Goal: Task Accomplishment & Management: Complete application form

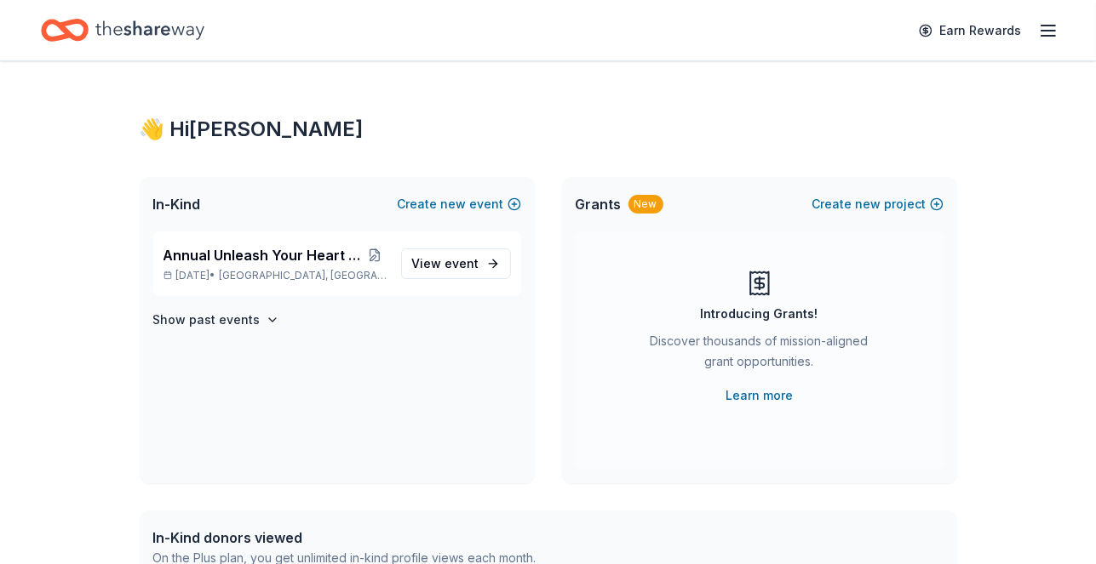
click at [1052, 36] on line "button" at bounding box center [1048, 36] width 14 height 0
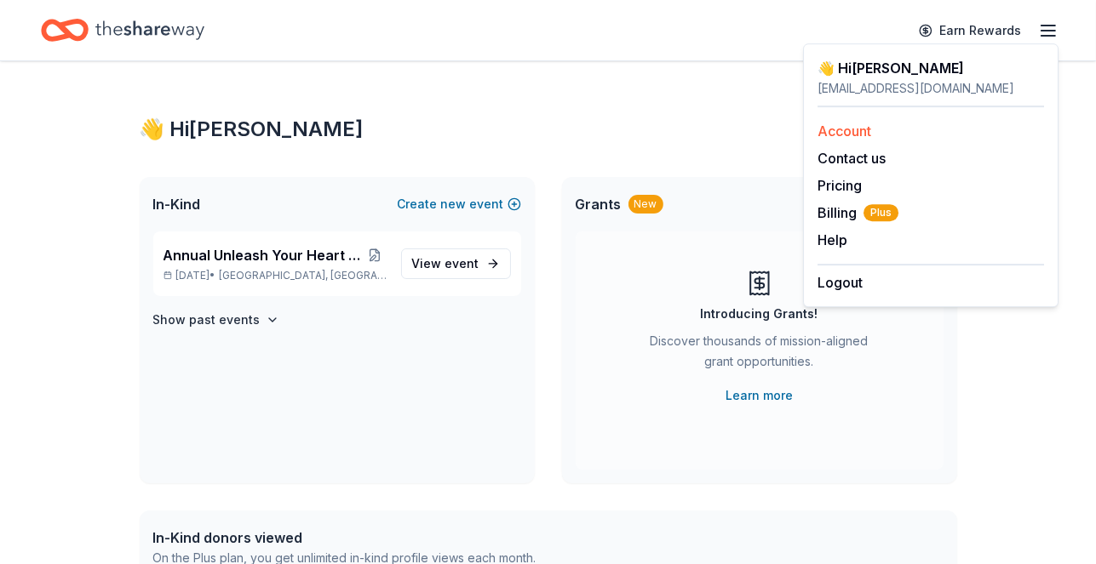
click at [855, 131] on link "Account" at bounding box center [844, 131] width 54 height 17
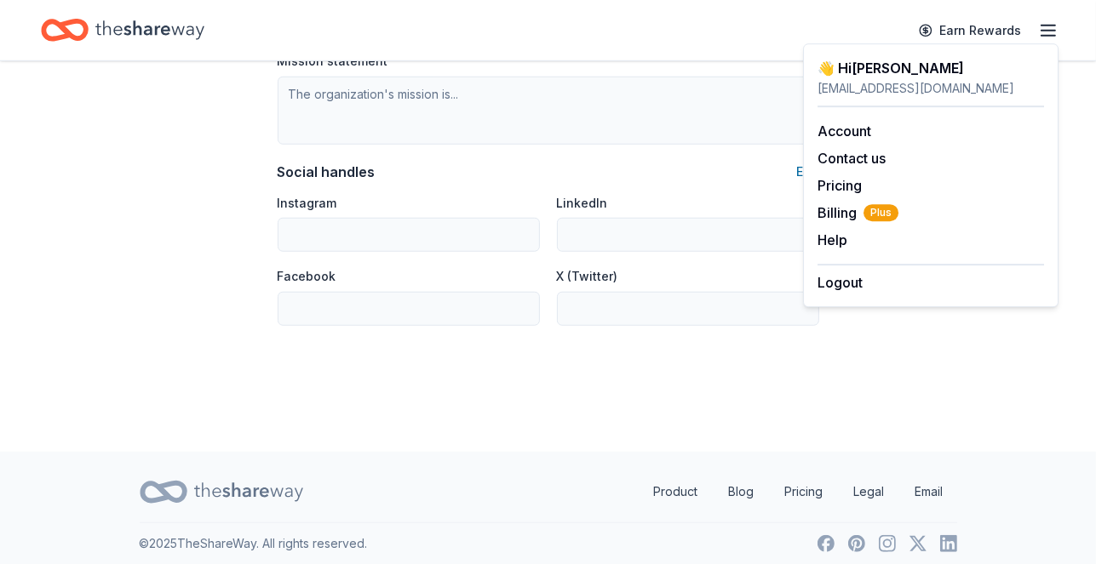
scroll to position [1146, 0]
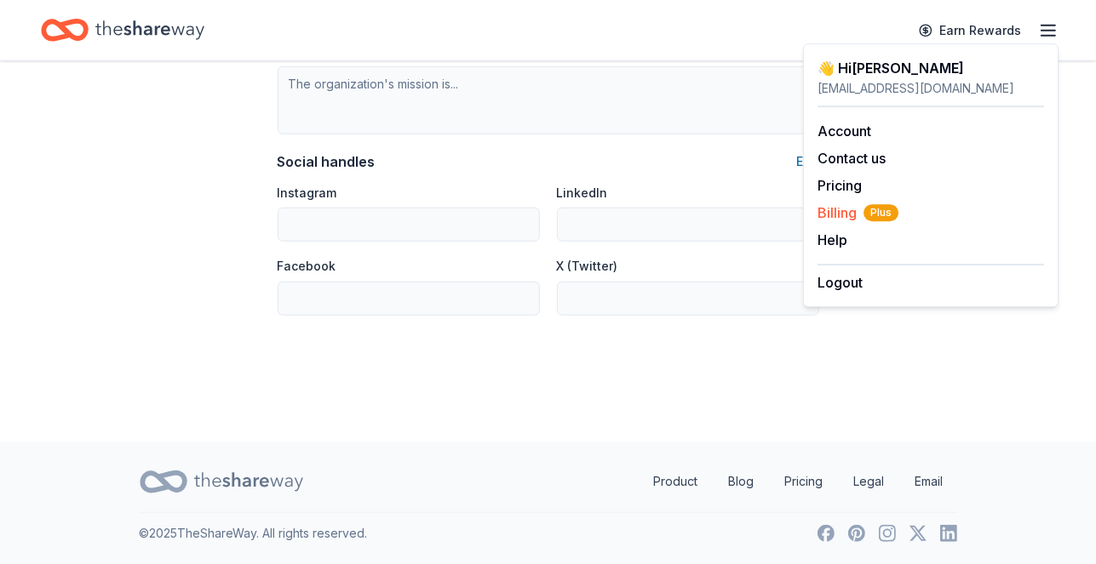
click at [838, 216] on span "Billing Plus" at bounding box center [857, 213] width 81 height 20
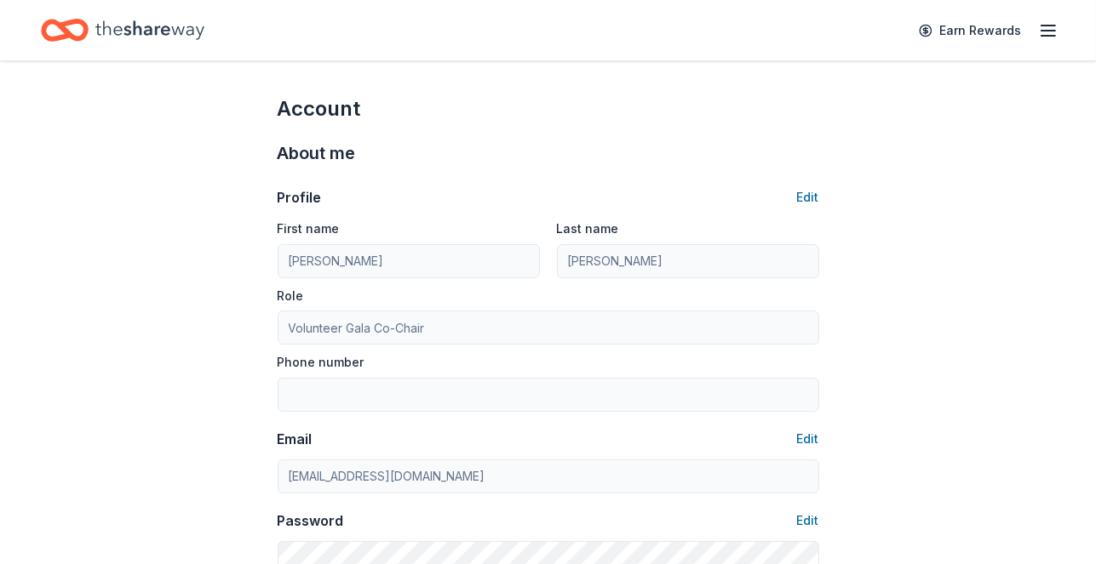
click at [113, 37] on icon "Home" at bounding box center [149, 30] width 109 height 35
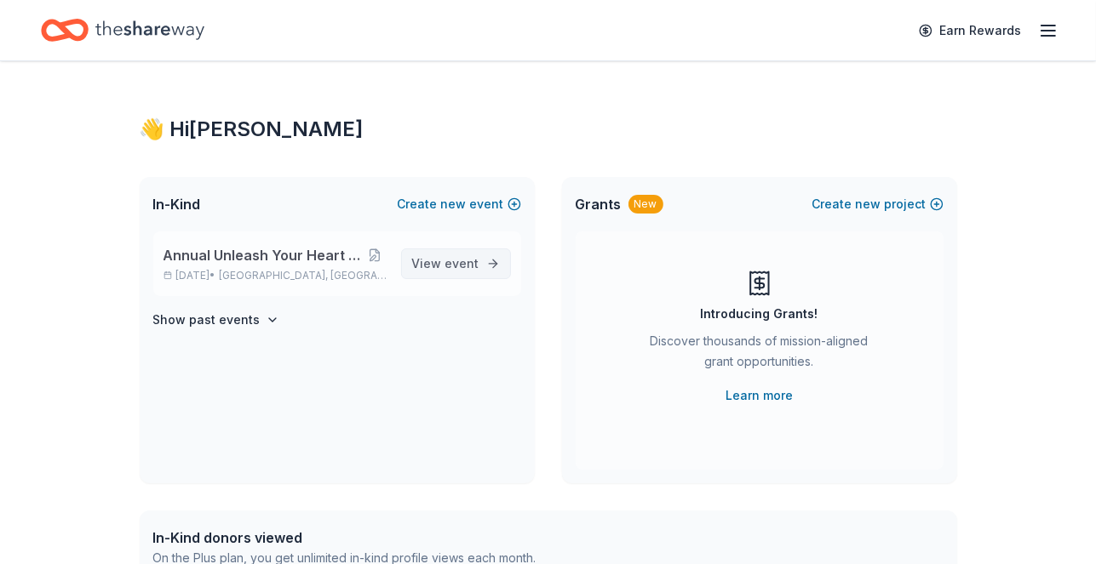
click at [468, 270] on span "event" at bounding box center [462, 263] width 34 height 14
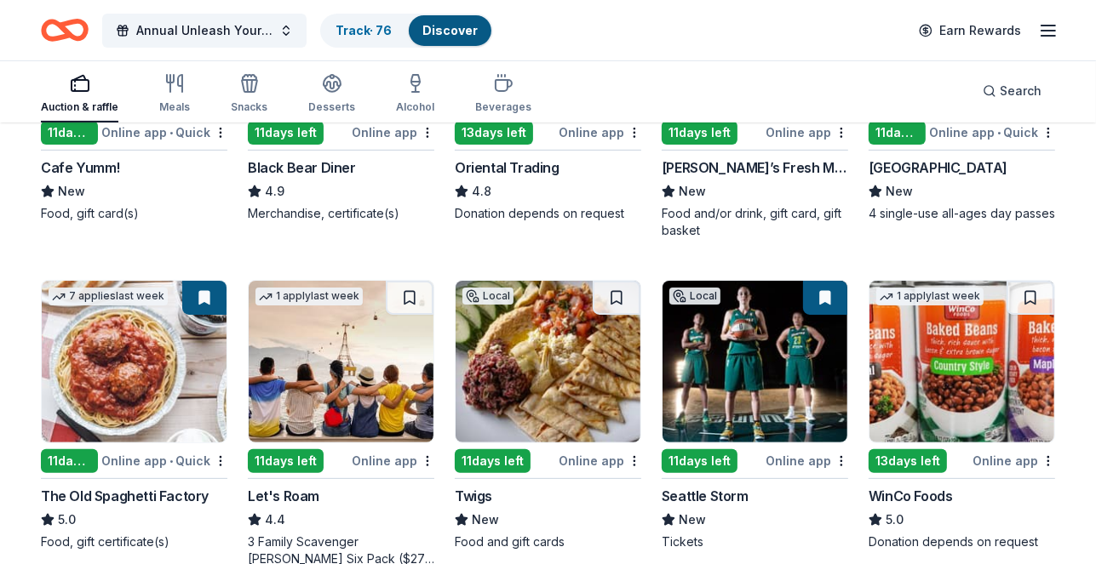
scroll to position [418, 0]
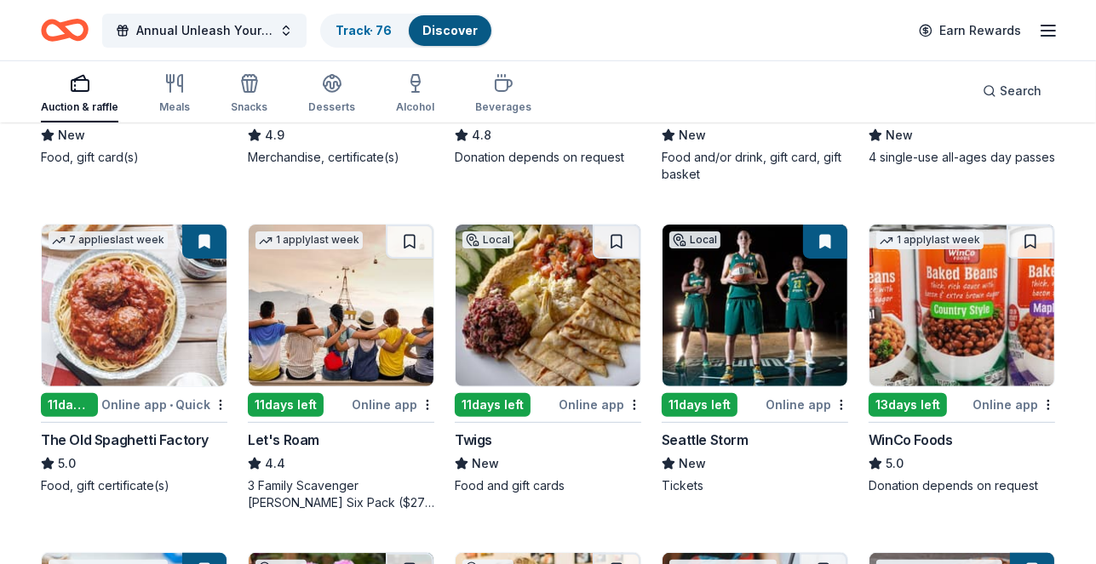
click at [501, 417] on div "11 days left" at bounding box center [493, 405] width 76 height 24
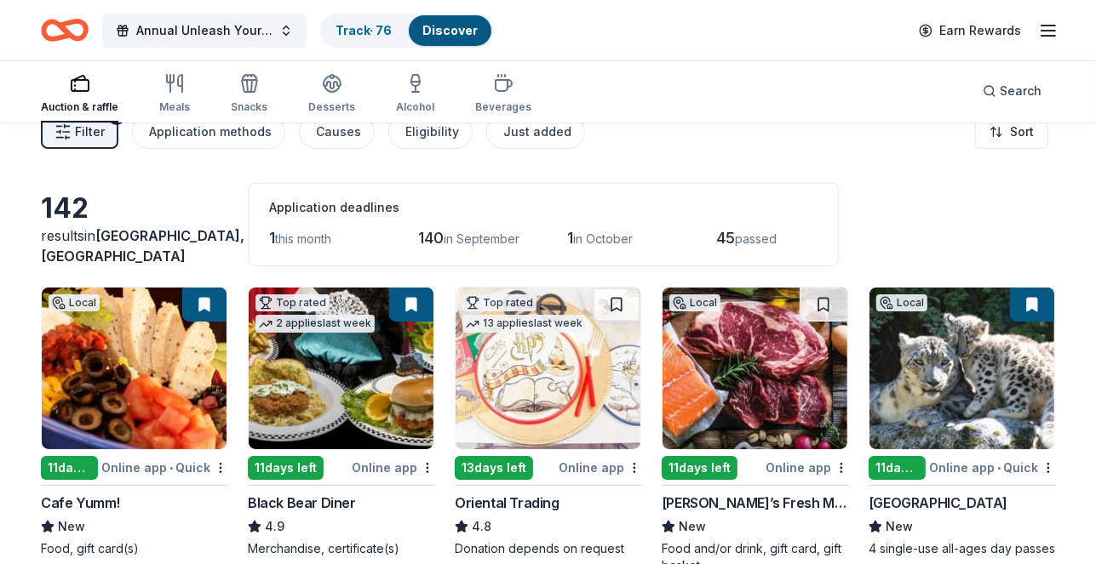
scroll to position [0, 0]
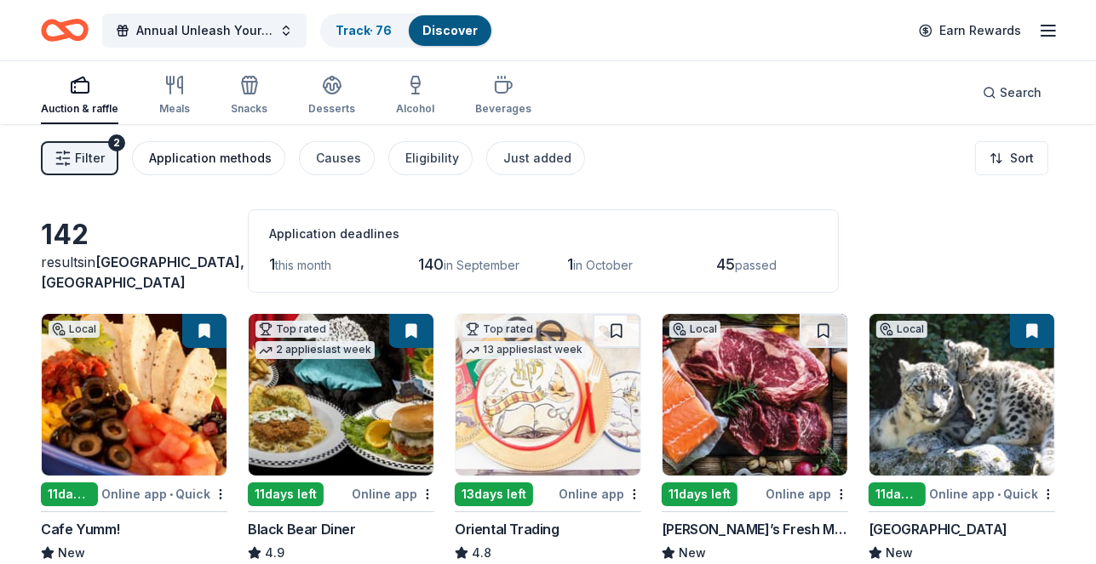
click at [232, 160] on div "Application methods" at bounding box center [210, 158] width 123 height 20
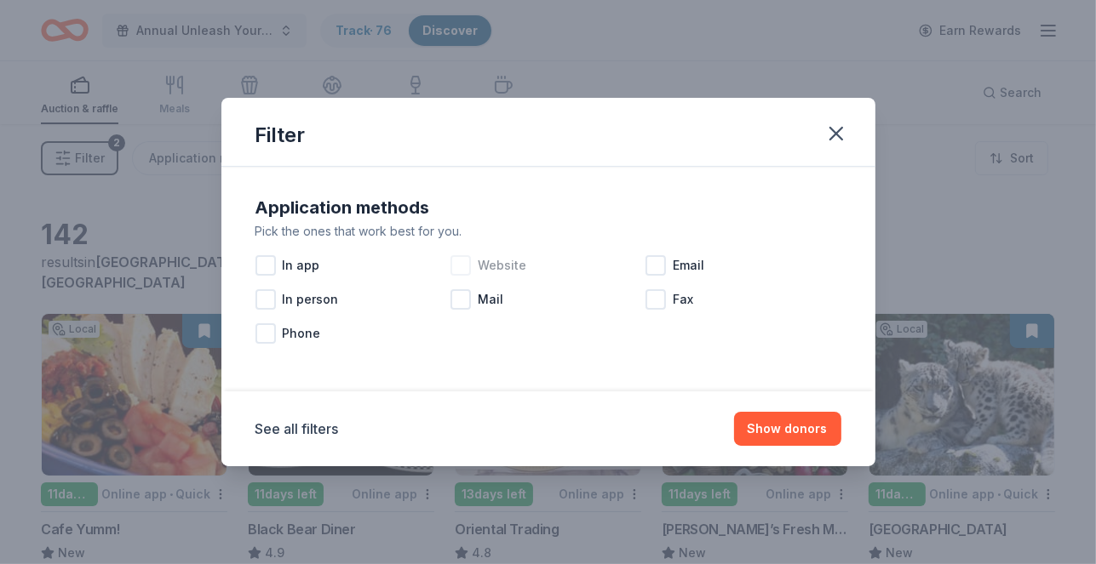
click at [461, 265] on div at bounding box center [460, 265] width 20 height 20
click at [654, 264] on div at bounding box center [655, 265] width 20 height 20
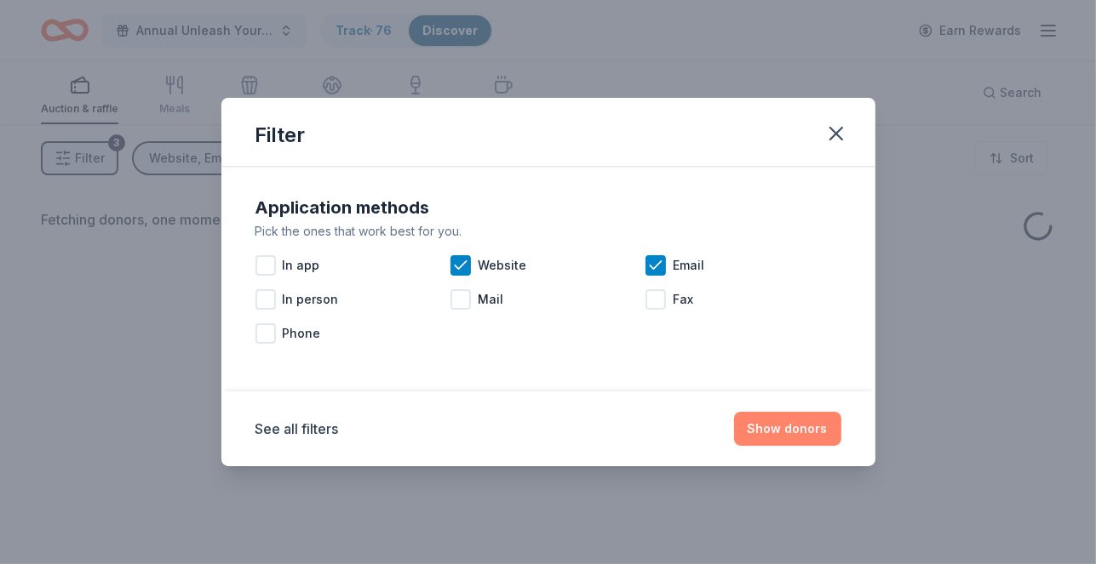
click at [762, 426] on button "Show donors" at bounding box center [787, 429] width 107 height 34
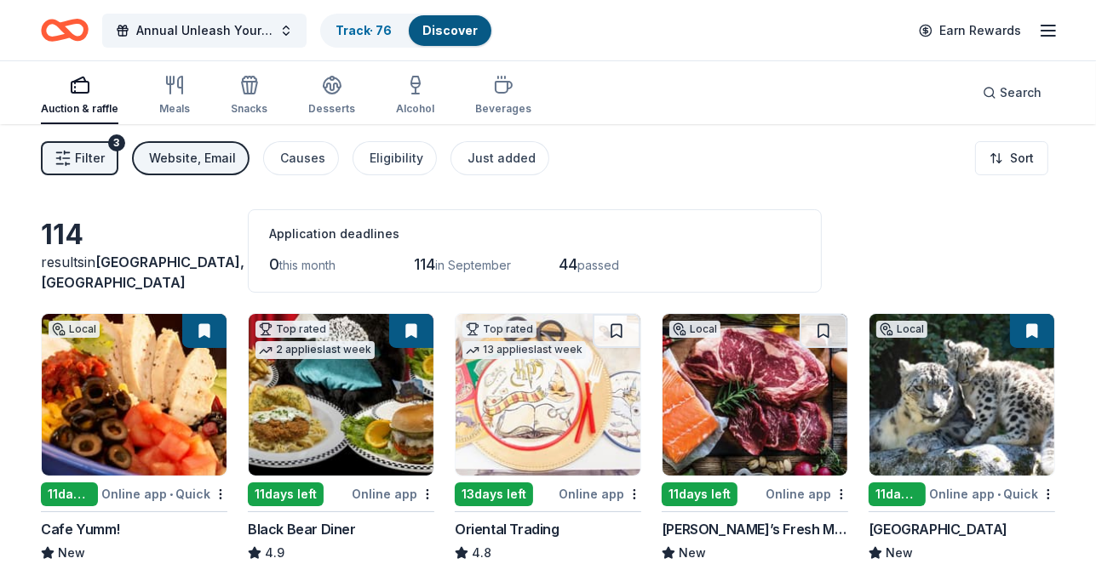
click at [80, 152] on span "Filter" at bounding box center [90, 158] width 30 height 20
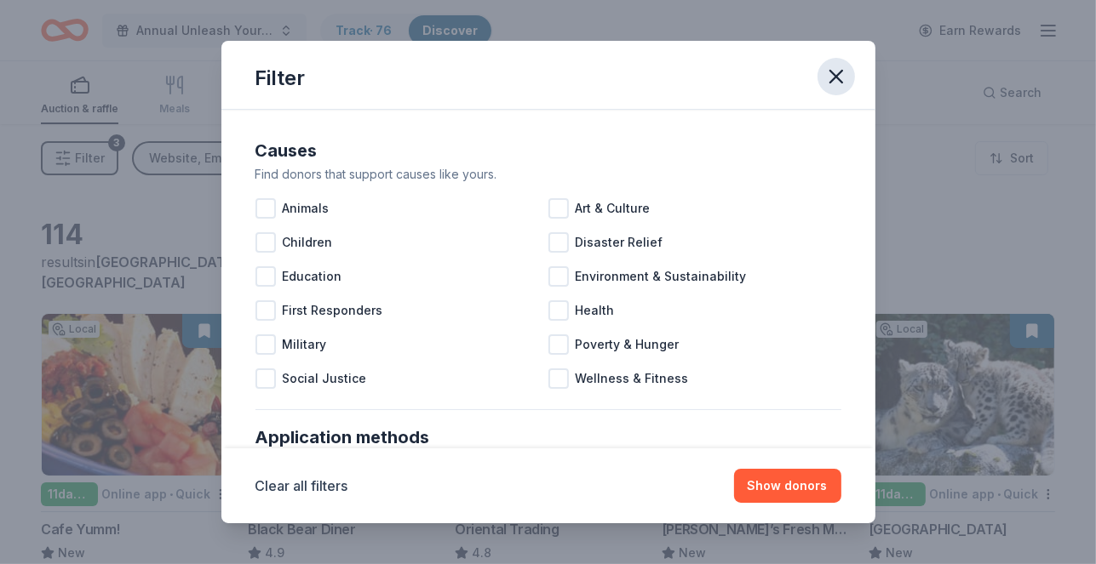
click at [832, 75] on icon "button" at bounding box center [836, 77] width 24 height 24
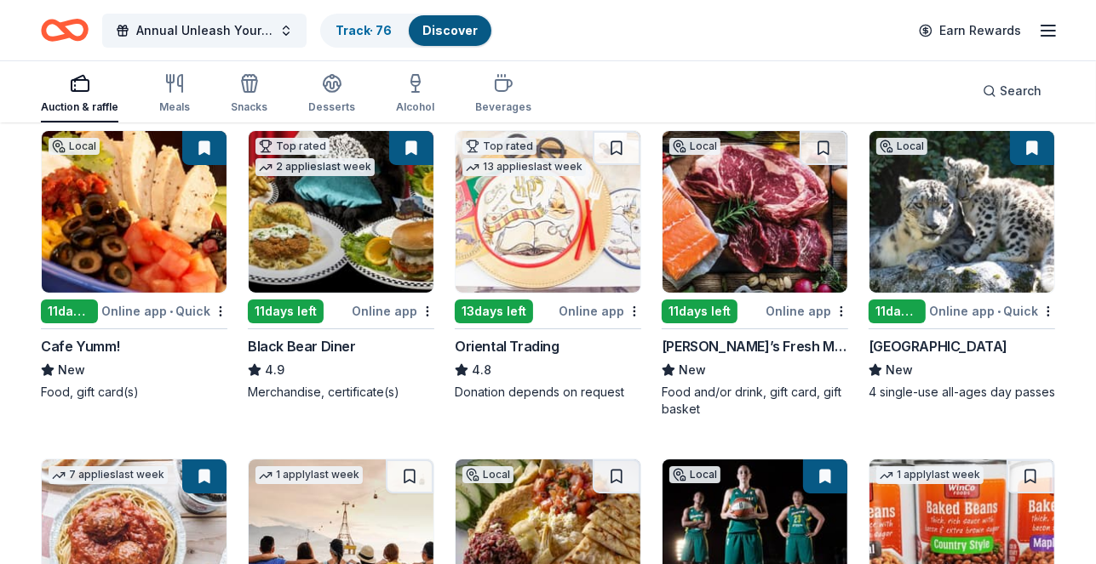
scroll to position [540, 0]
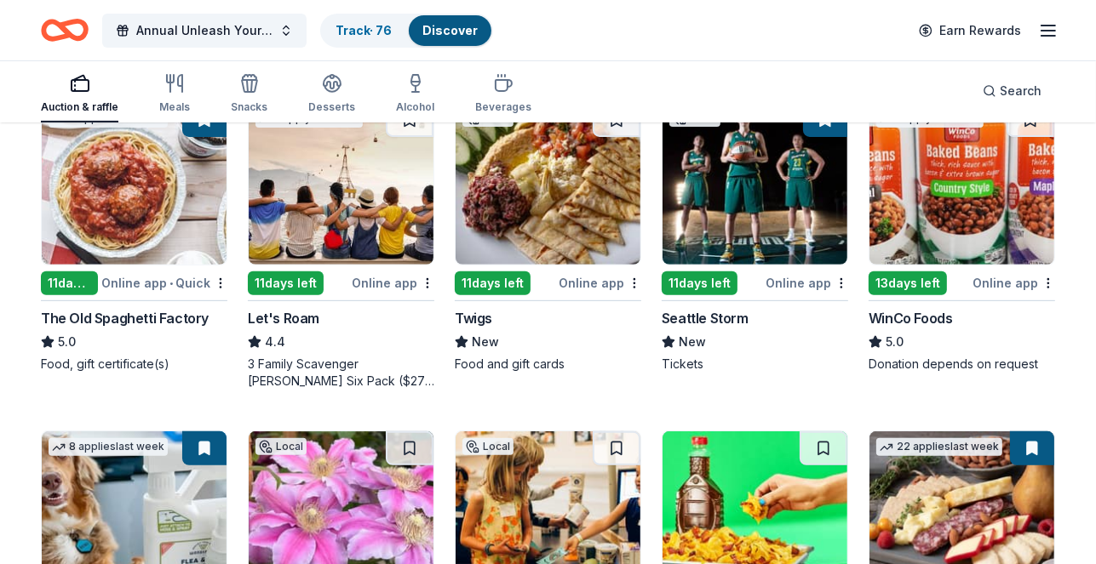
drag, startPoint x: 490, startPoint y: 285, endPoint x: 604, endPoint y: 343, distance: 127.2
click at [604, 343] on div "Local 11 days left Online app Twigs New Food and gift cards" at bounding box center [548, 237] width 186 height 271
click at [692, 280] on div "11 days left" at bounding box center [699, 284] width 76 height 24
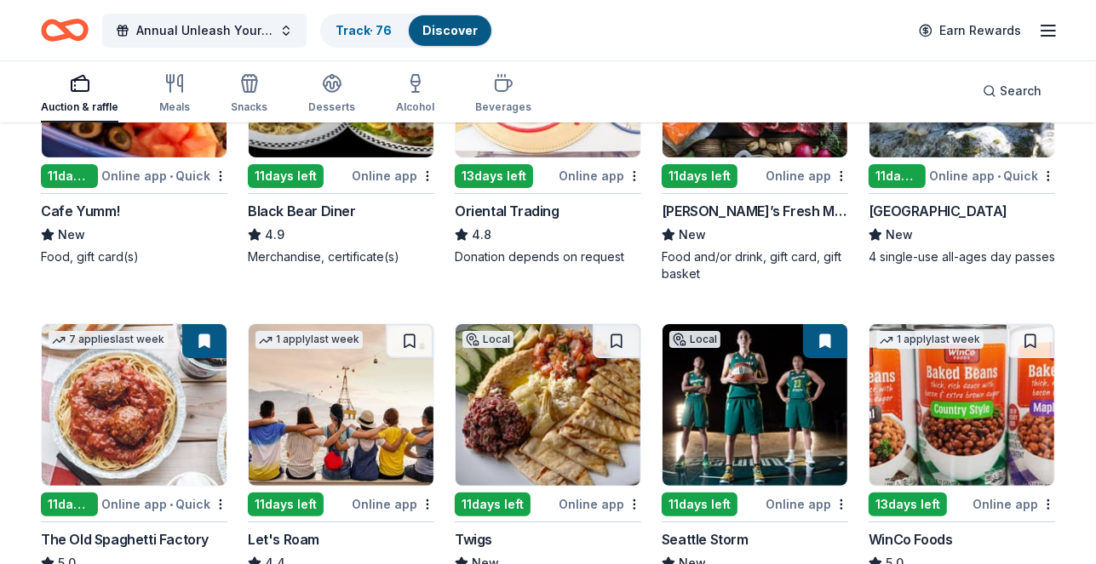
scroll to position [244, 0]
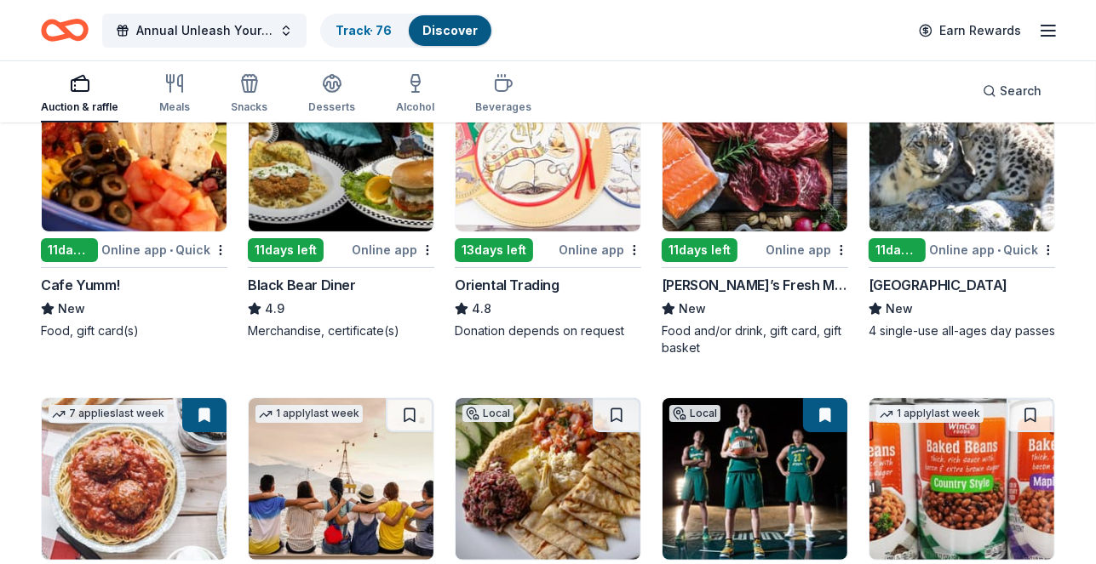
click at [693, 242] on div "11 days left" at bounding box center [699, 250] width 76 height 24
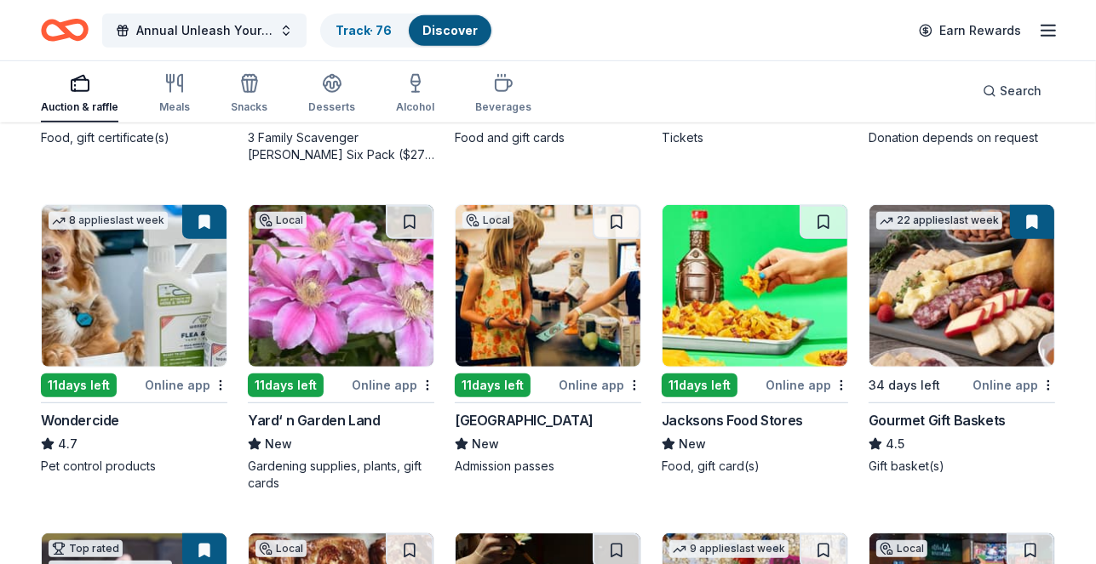
scroll to position [773, 0]
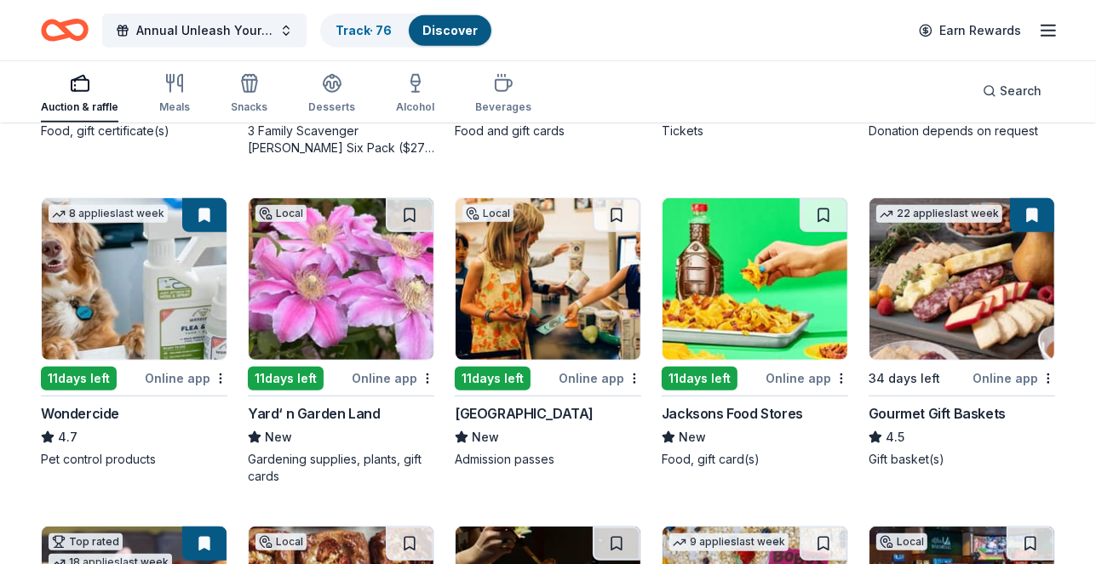
click at [287, 379] on div "11 days left" at bounding box center [286, 379] width 76 height 24
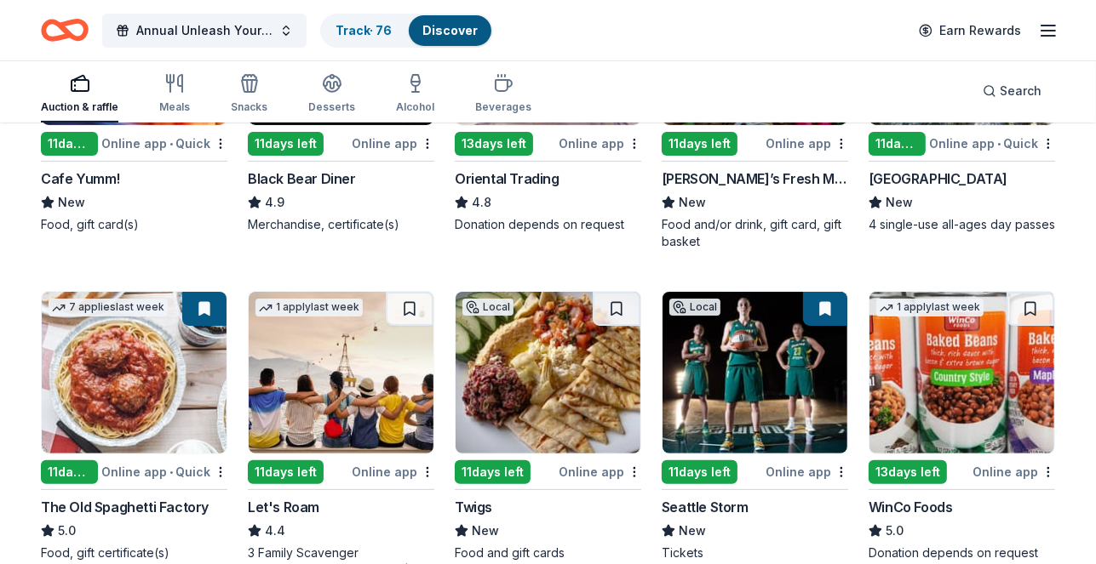
scroll to position [0, 0]
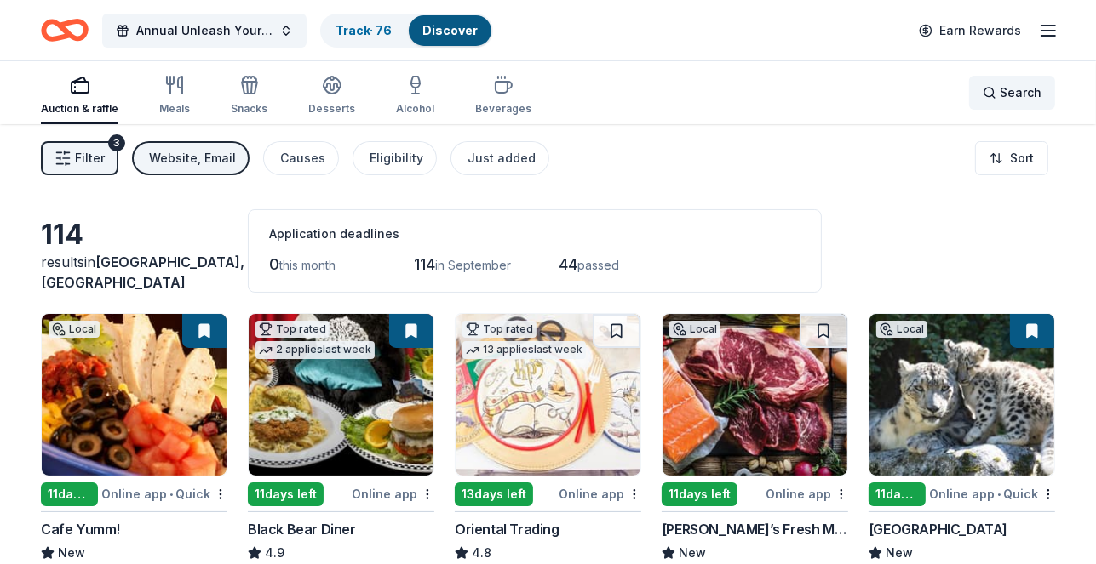
click at [994, 90] on div "Search" at bounding box center [1011, 93] width 59 height 20
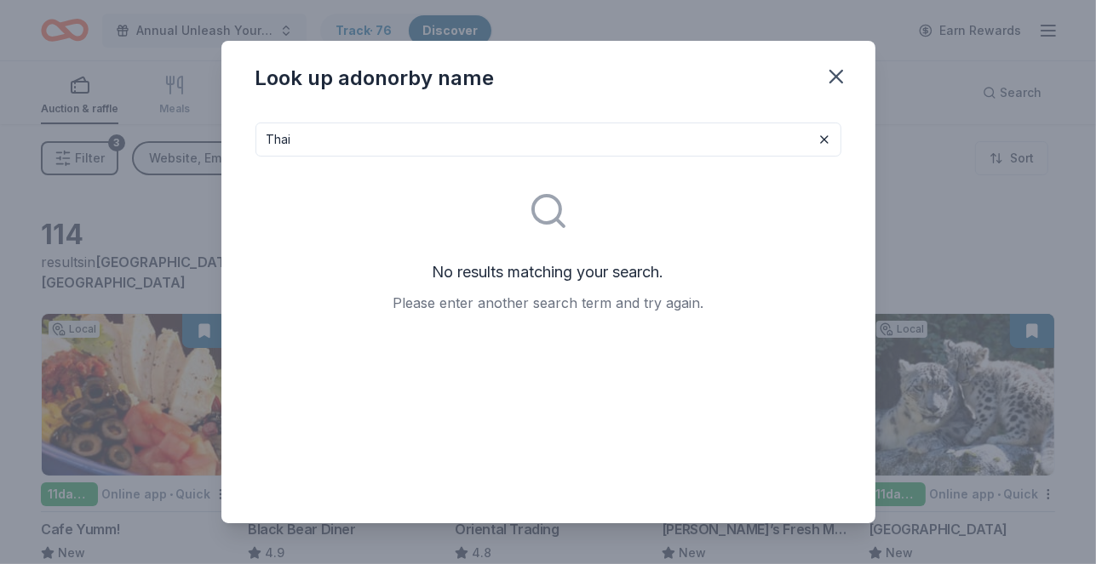
type input "Thai"
click at [837, 75] on icon "button" at bounding box center [836, 77] width 12 height 12
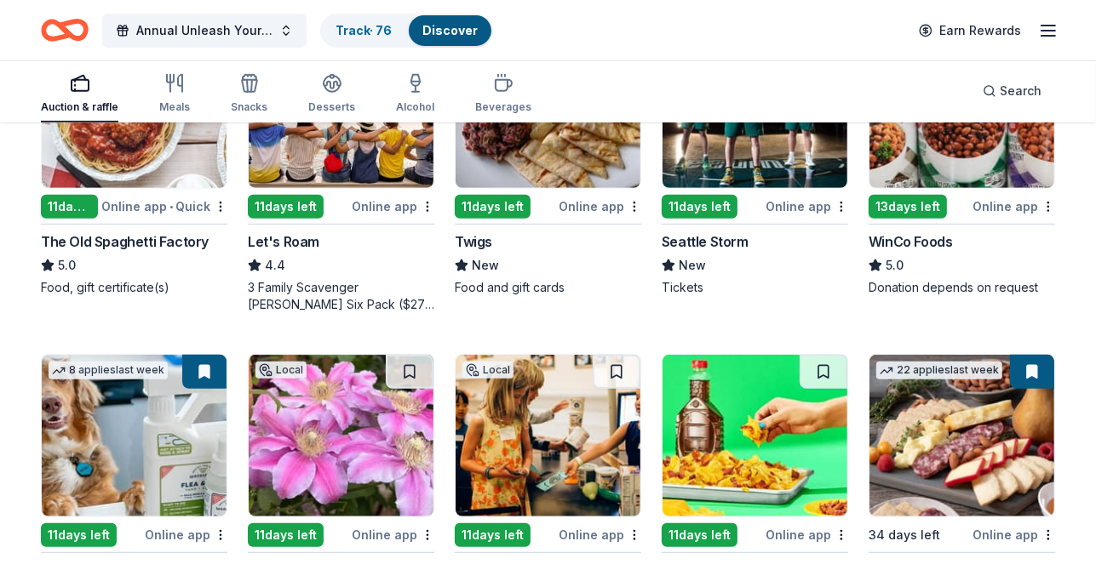
scroll to position [630, 0]
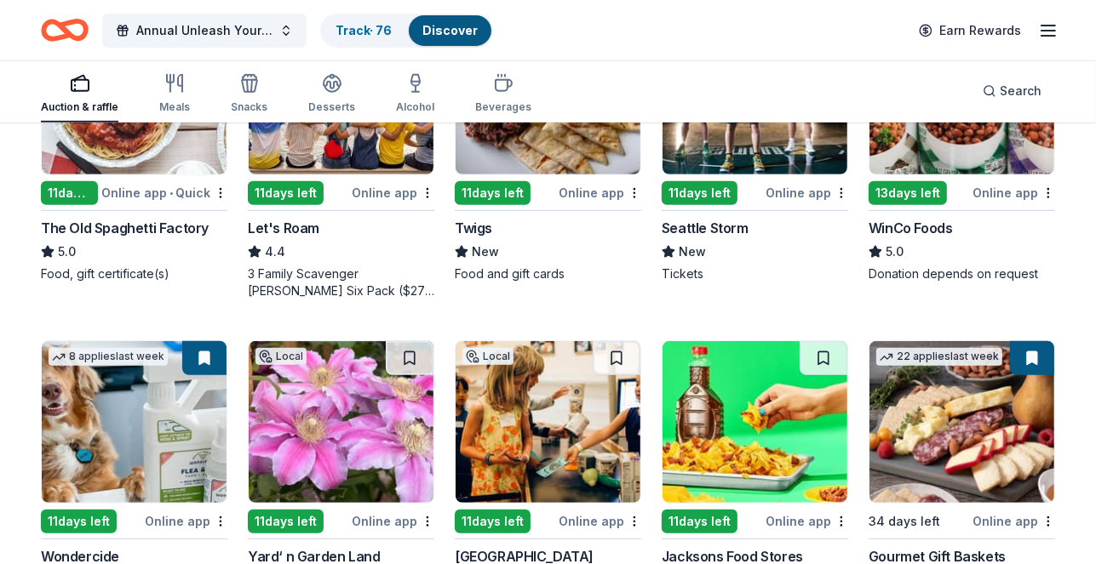
click at [971, 426] on img at bounding box center [961, 422] width 185 height 162
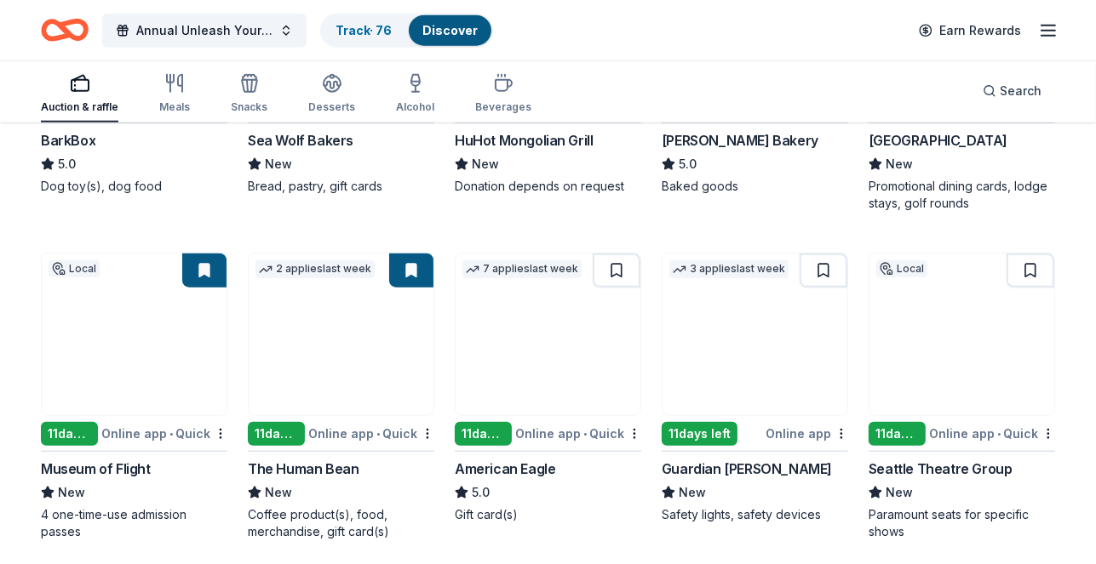
scroll to position [1406, 0]
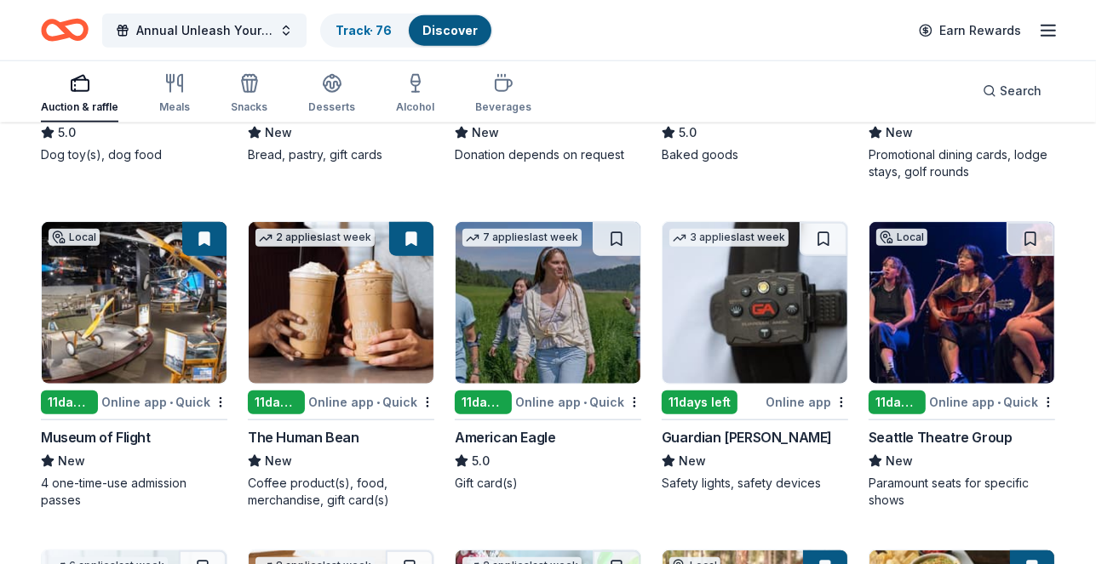
click at [282, 396] on div "11 days left" at bounding box center [276, 403] width 57 height 24
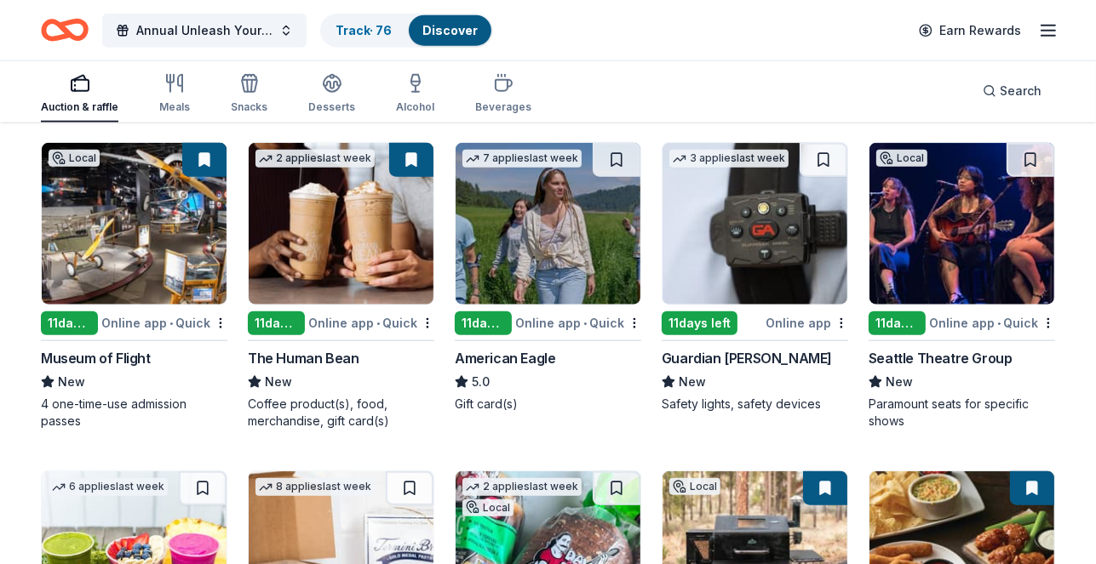
scroll to position [1491, 0]
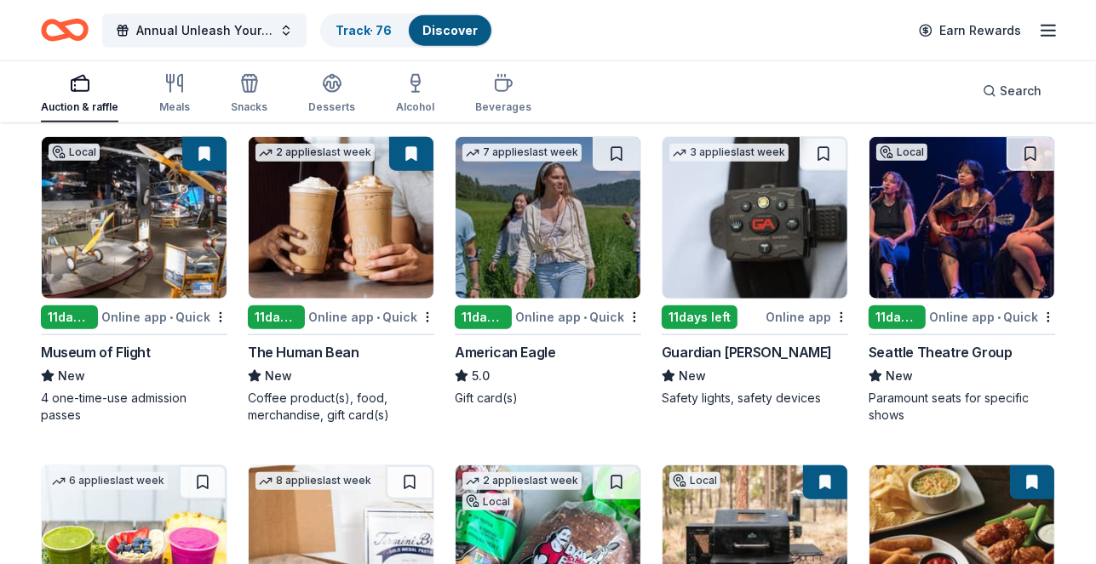
click at [155, 266] on img at bounding box center [134, 218] width 185 height 162
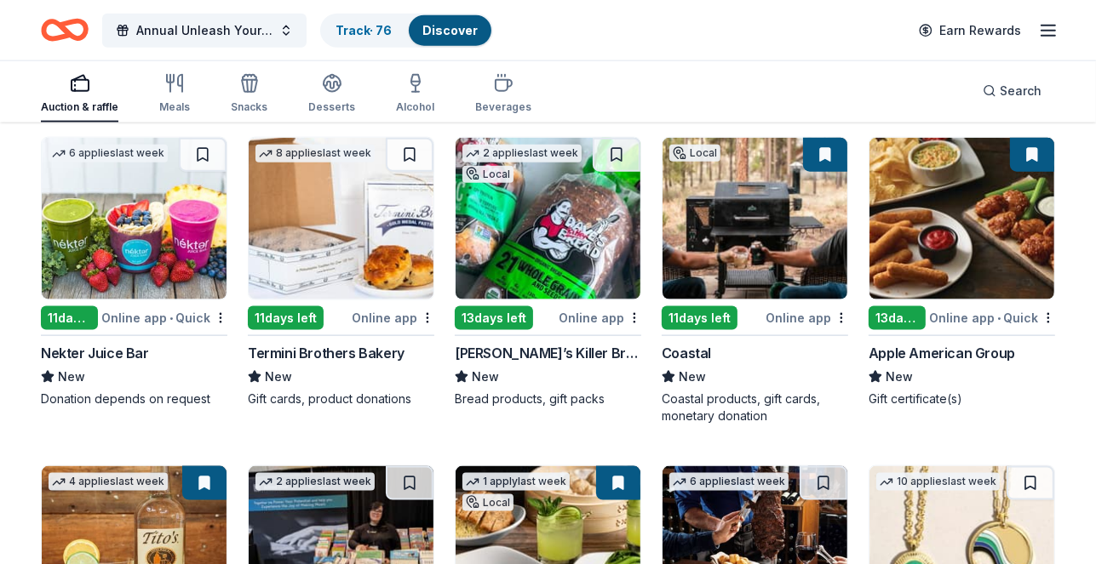
scroll to position [1831, 0]
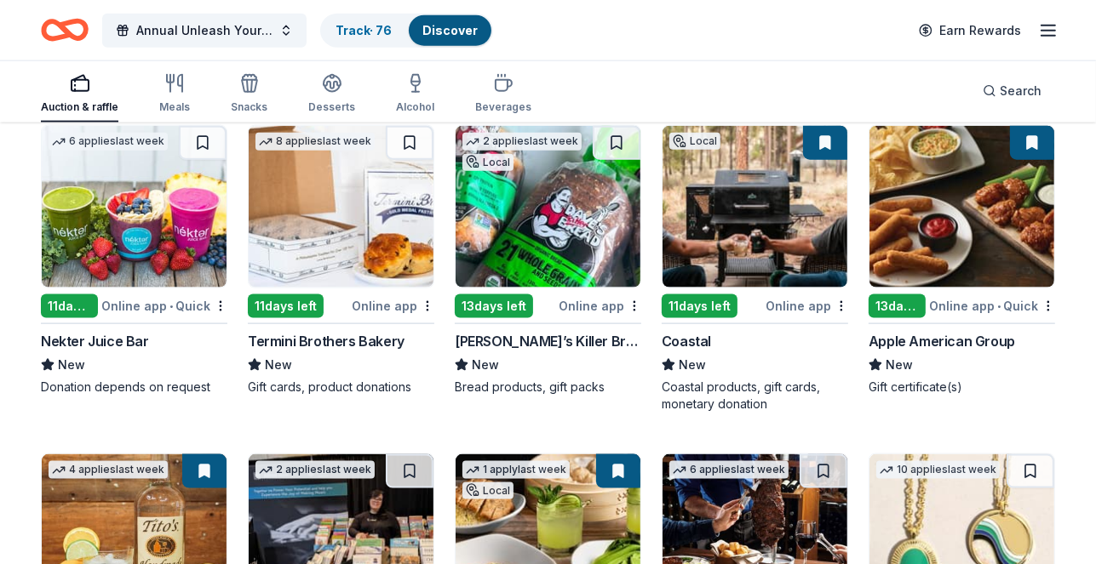
click at [274, 298] on div "11 days left" at bounding box center [286, 307] width 76 height 24
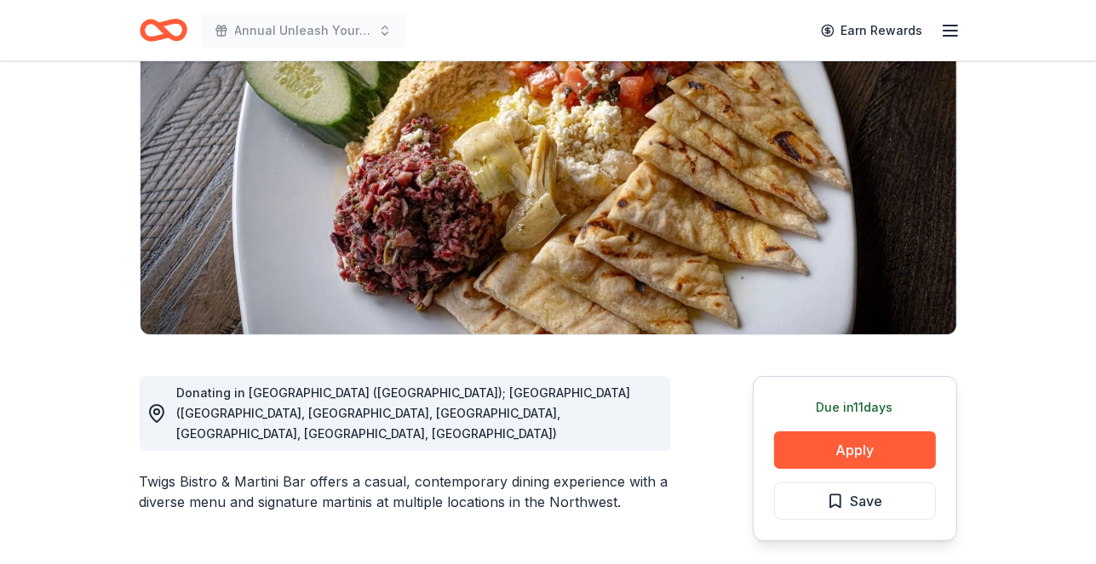
scroll to position [258, 0]
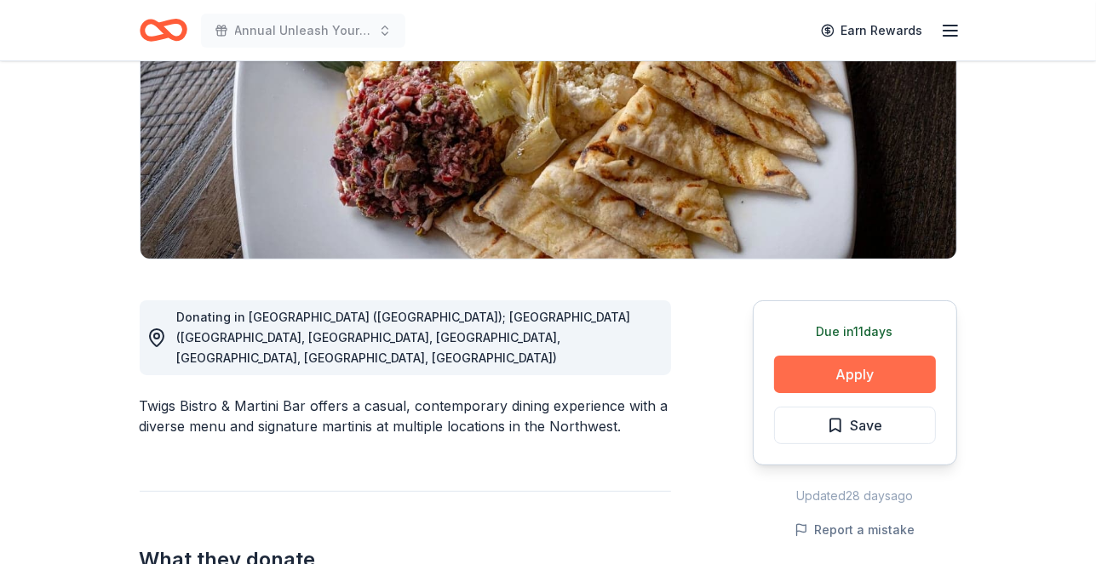
click at [804, 368] on button "Apply" at bounding box center [855, 374] width 162 height 37
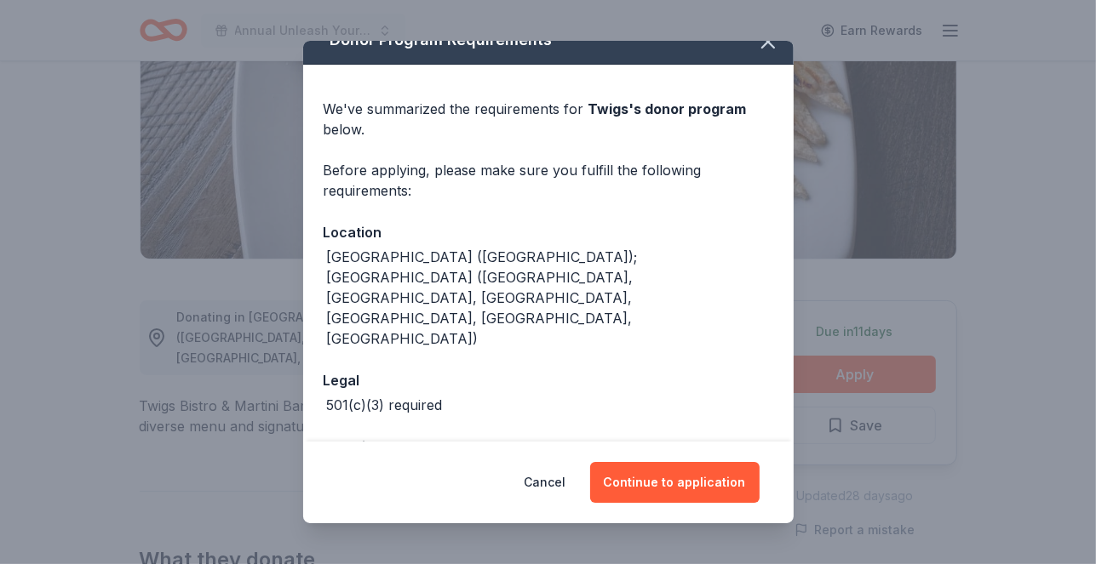
scroll to position [26, 0]
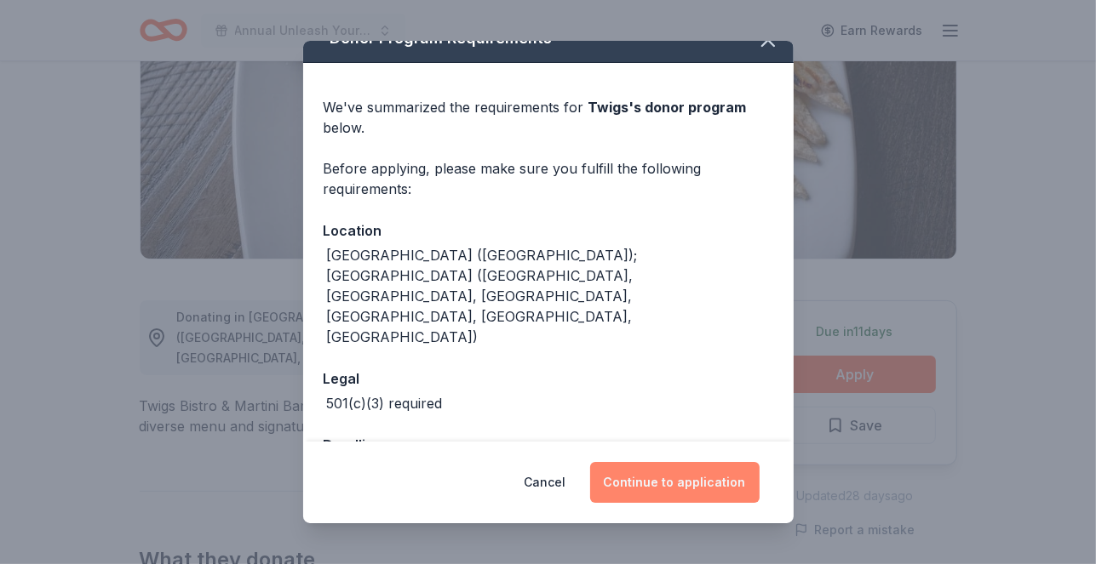
click at [700, 478] on button "Continue to application" at bounding box center [674, 482] width 169 height 41
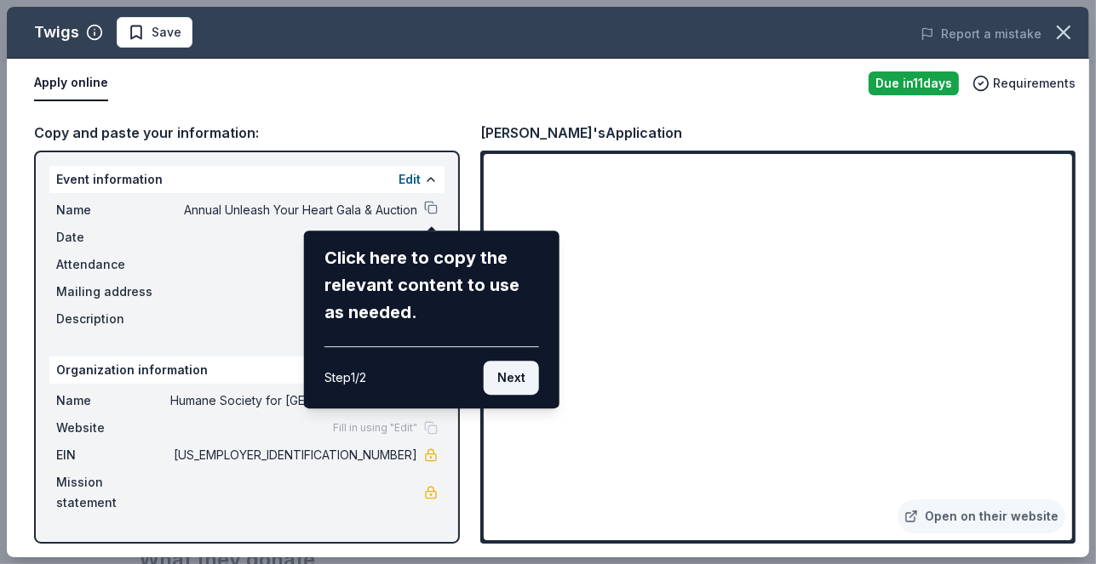
click at [517, 373] on button "Next" at bounding box center [511, 378] width 55 height 34
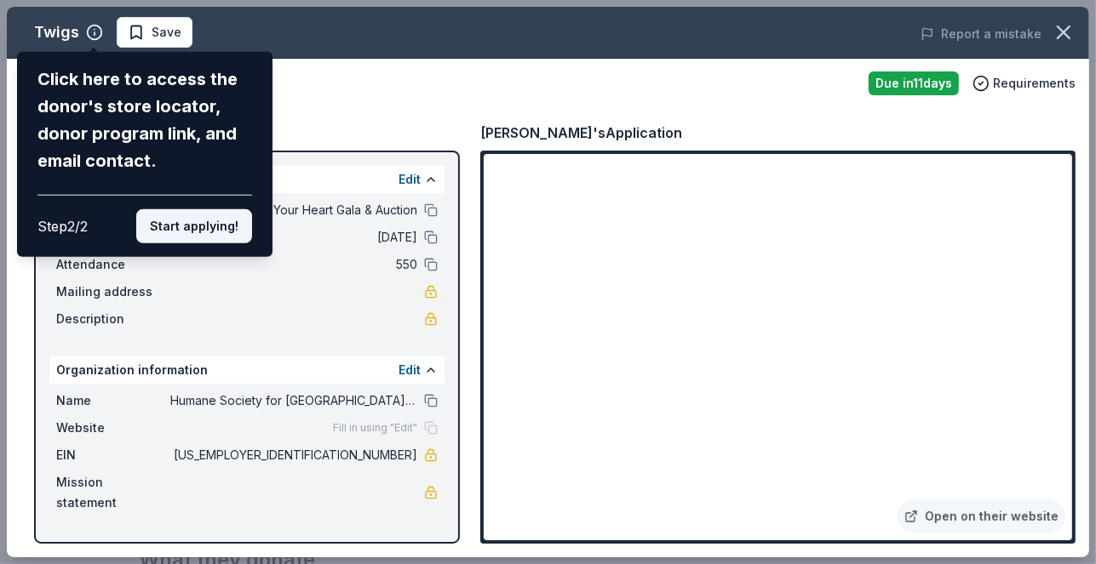
click at [205, 231] on button "Start applying!" at bounding box center [194, 226] width 116 height 34
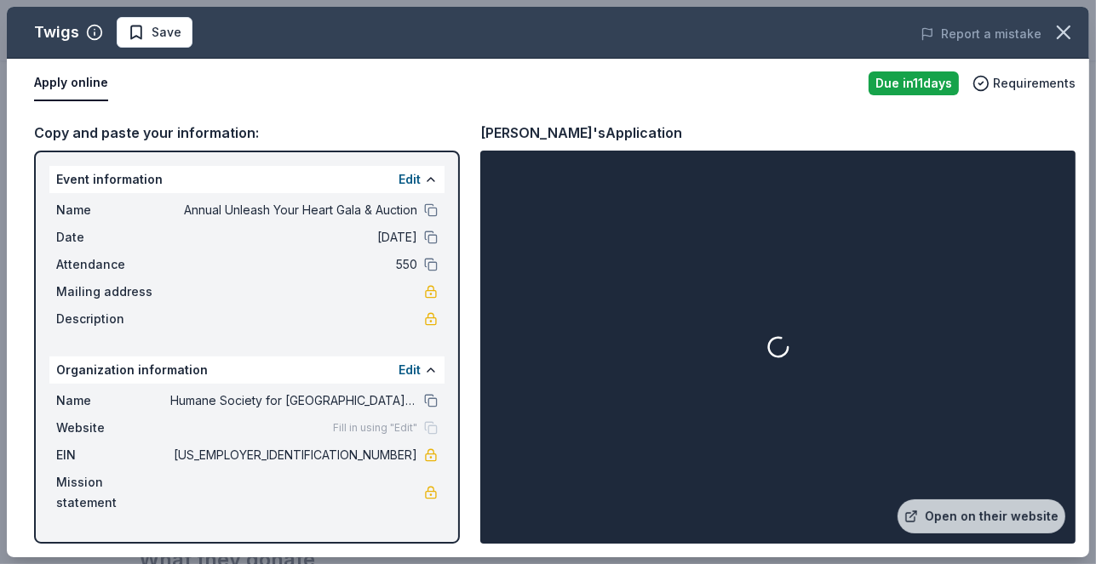
click at [563, 367] on div at bounding box center [778, 347] width 588 height 386
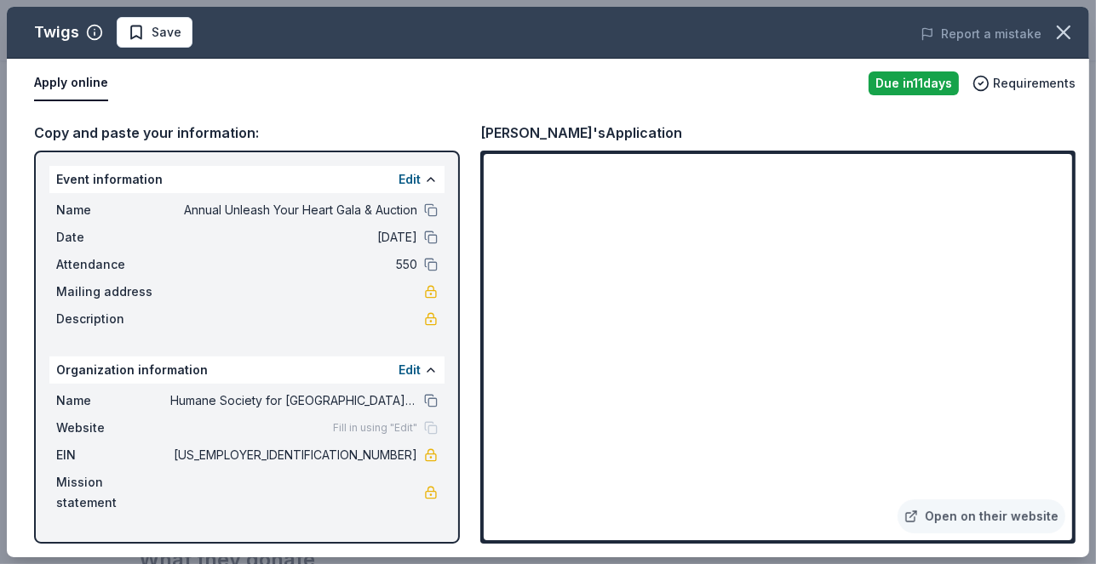
scroll to position [1677, 0]
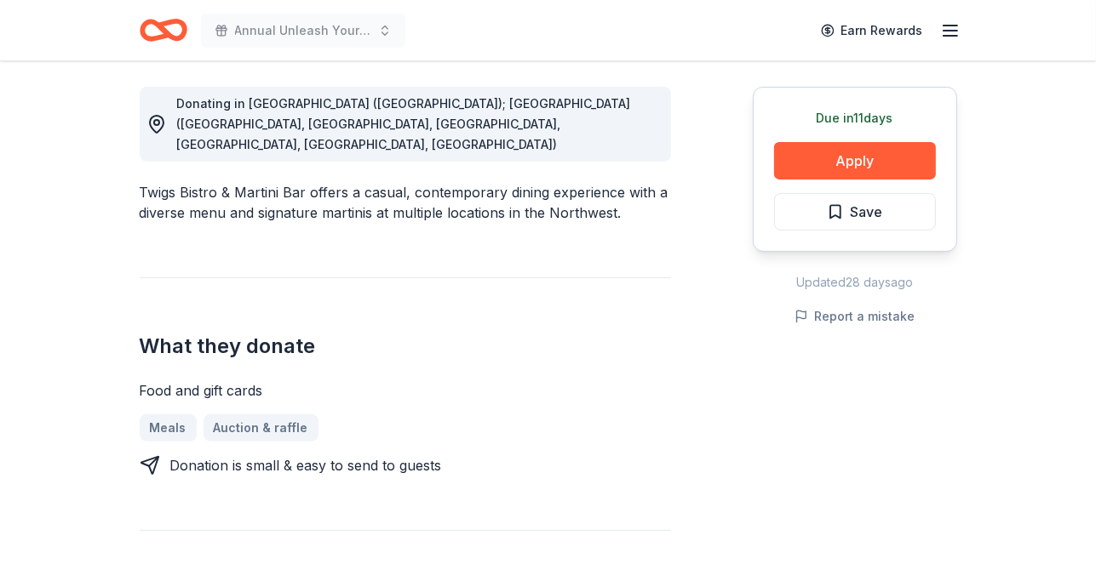
scroll to position [477, 0]
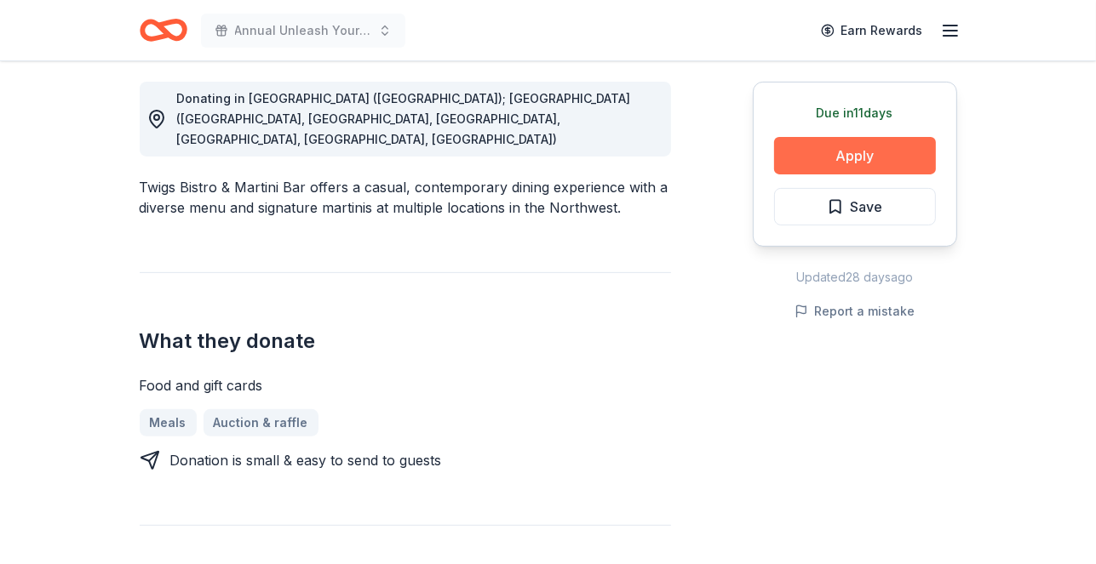
click at [833, 154] on button "Apply" at bounding box center [855, 155] width 162 height 37
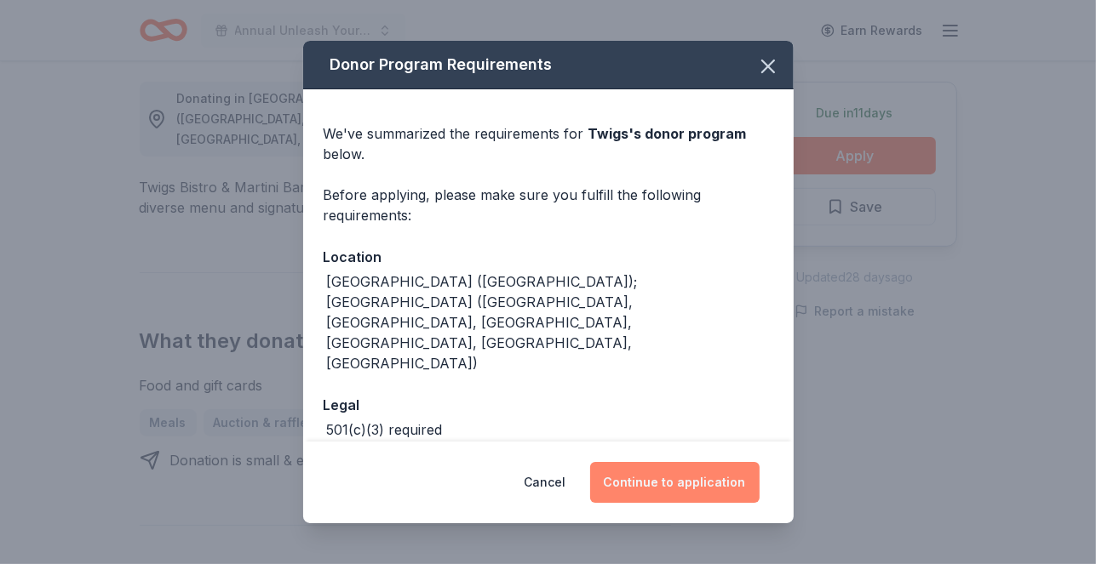
click at [627, 483] on button "Continue to application" at bounding box center [674, 482] width 169 height 41
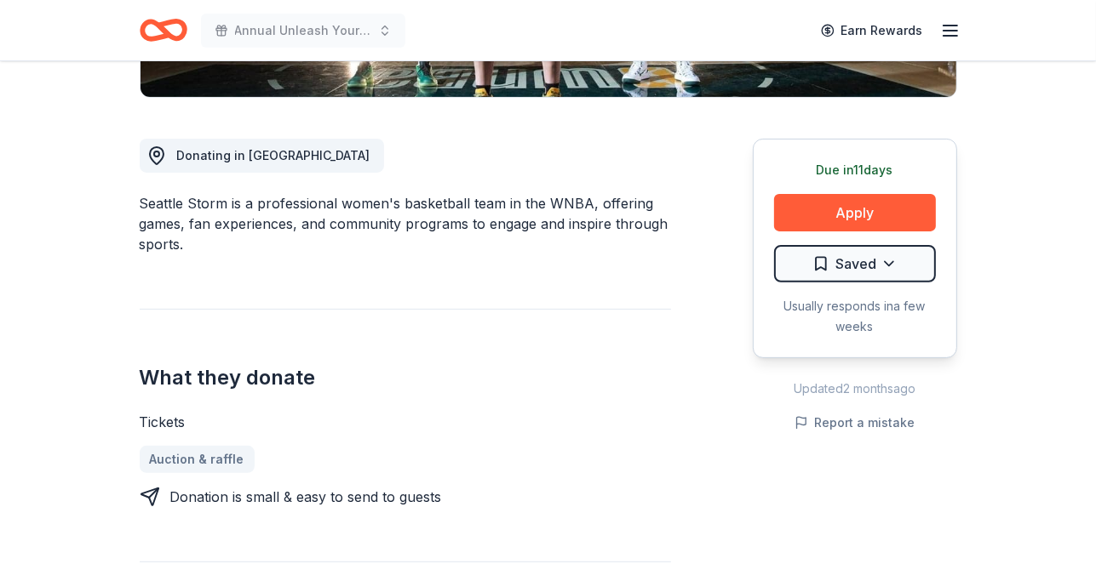
scroll to position [436, 0]
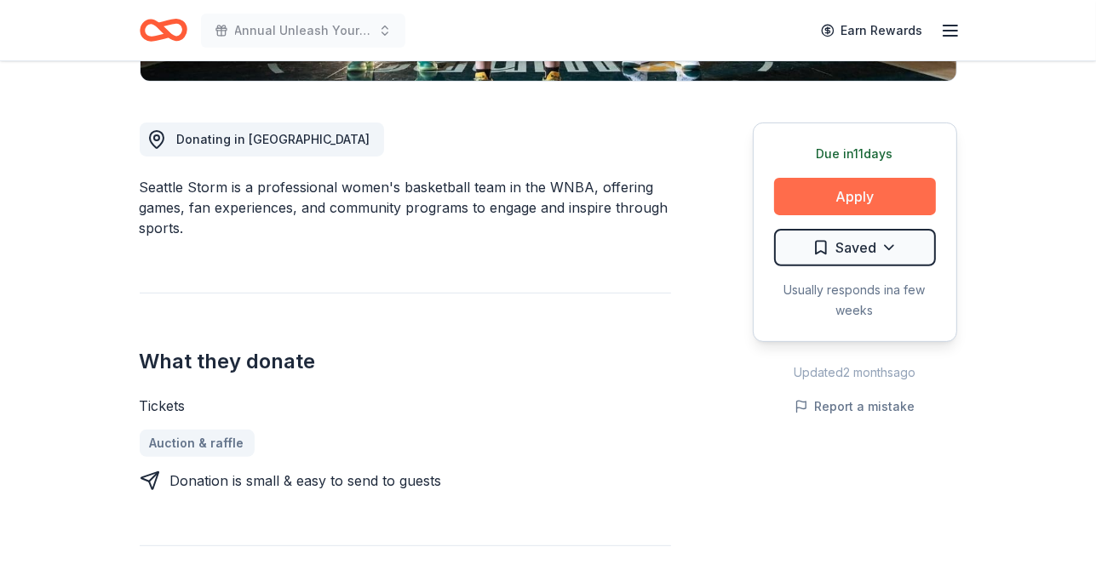
click at [838, 193] on button "Apply" at bounding box center [855, 196] width 162 height 37
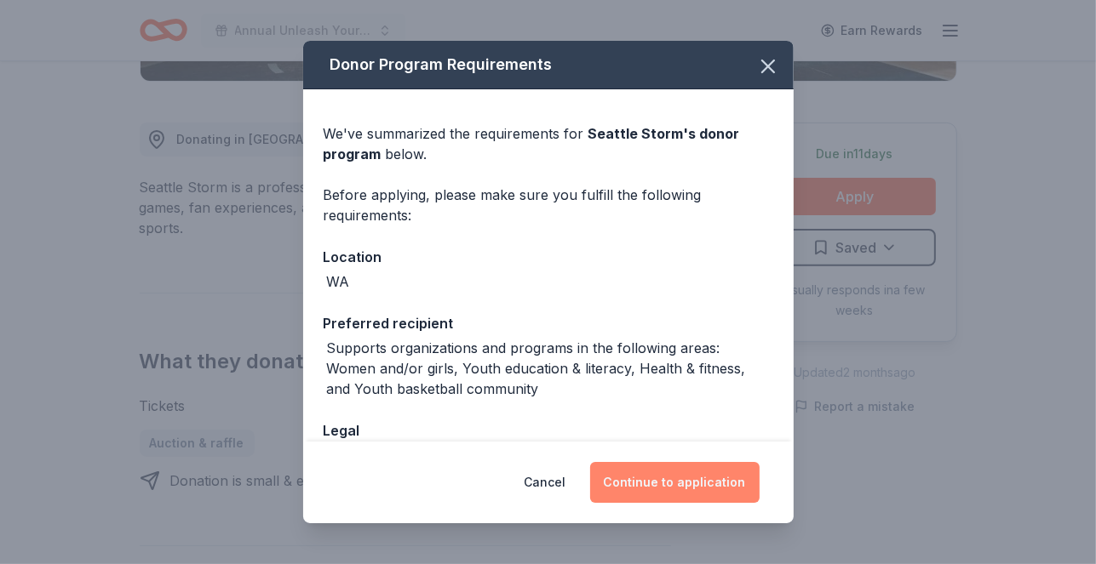
click at [719, 483] on button "Continue to application" at bounding box center [674, 482] width 169 height 41
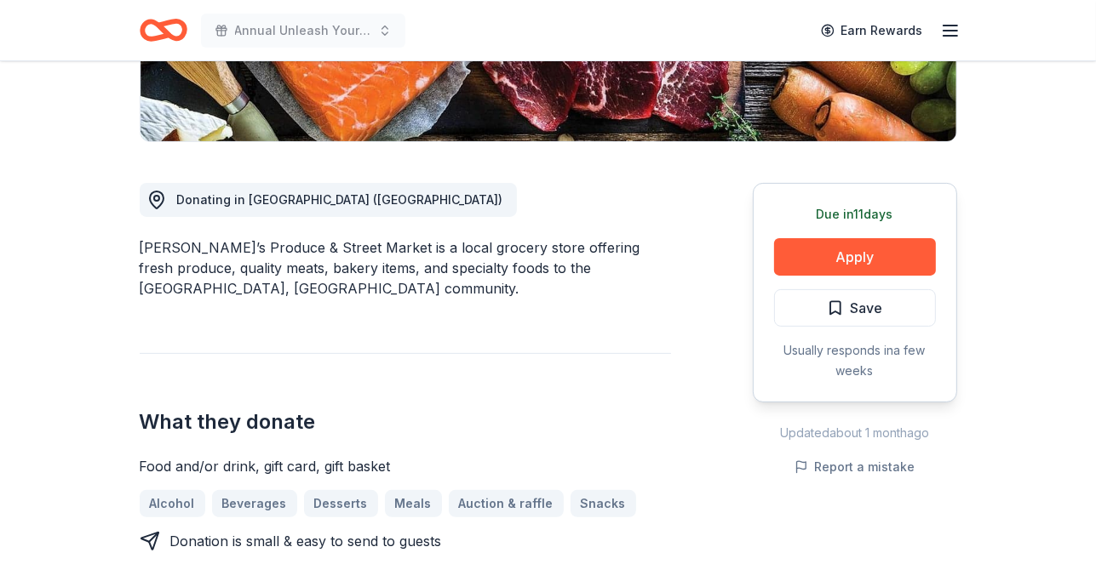
scroll to position [376, 0]
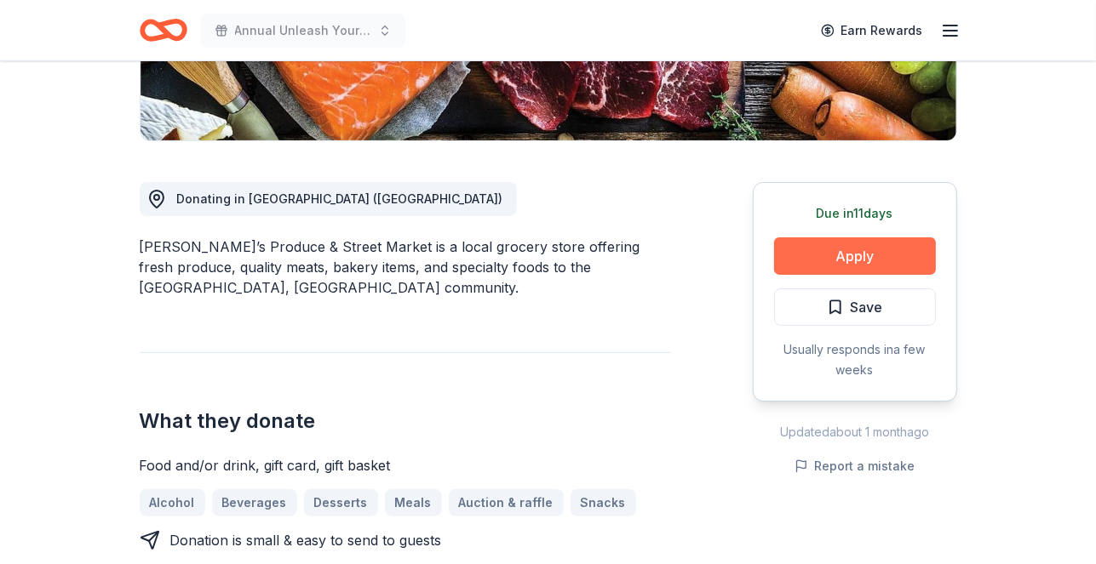
click at [845, 247] on button "Apply" at bounding box center [855, 256] width 162 height 37
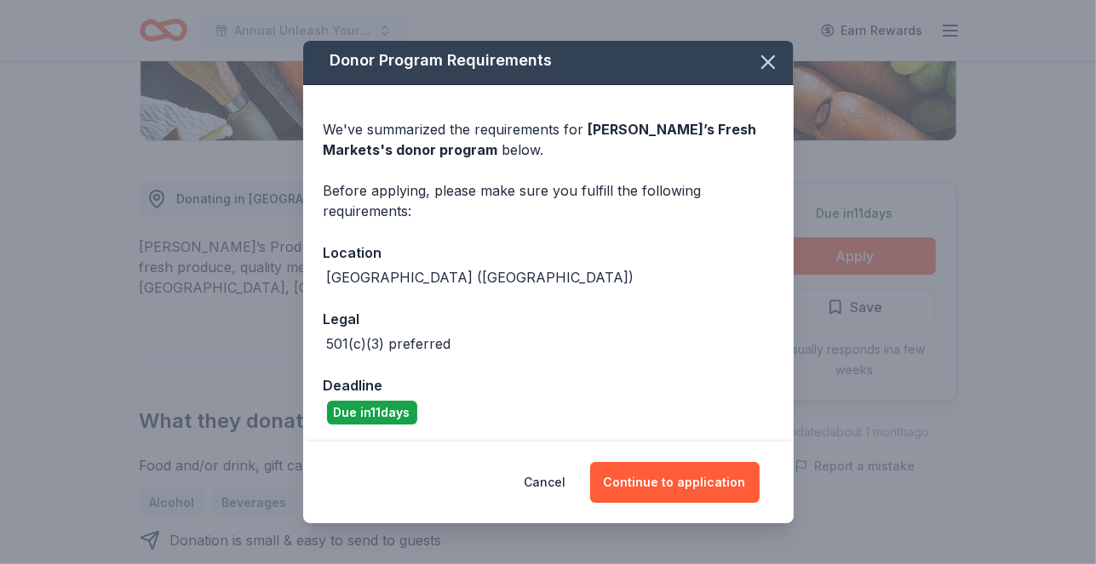
scroll to position [6, 0]
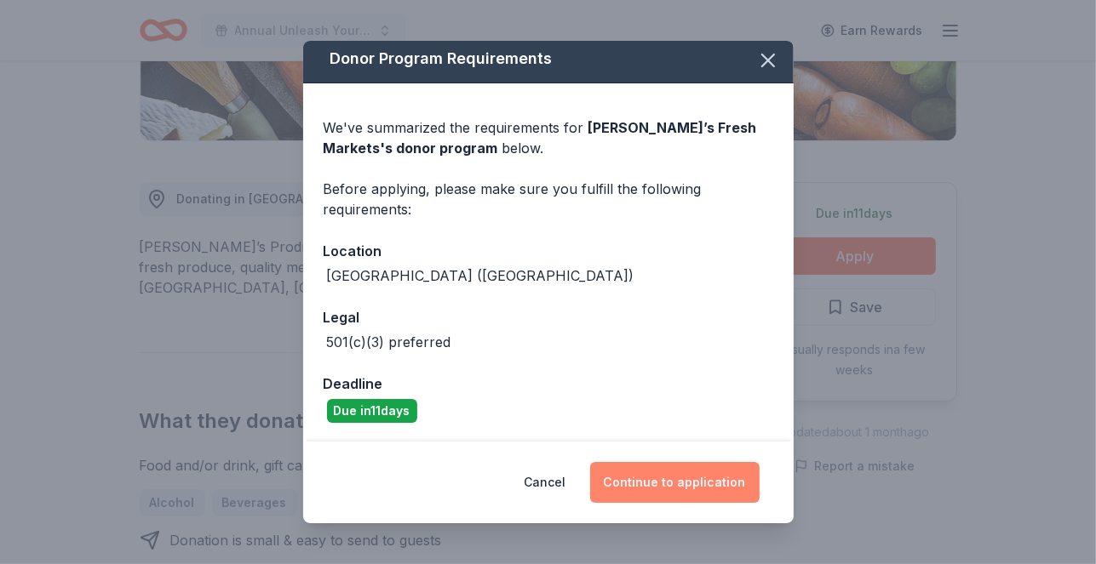
click at [671, 479] on button "Continue to application" at bounding box center [674, 482] width 169 height 41
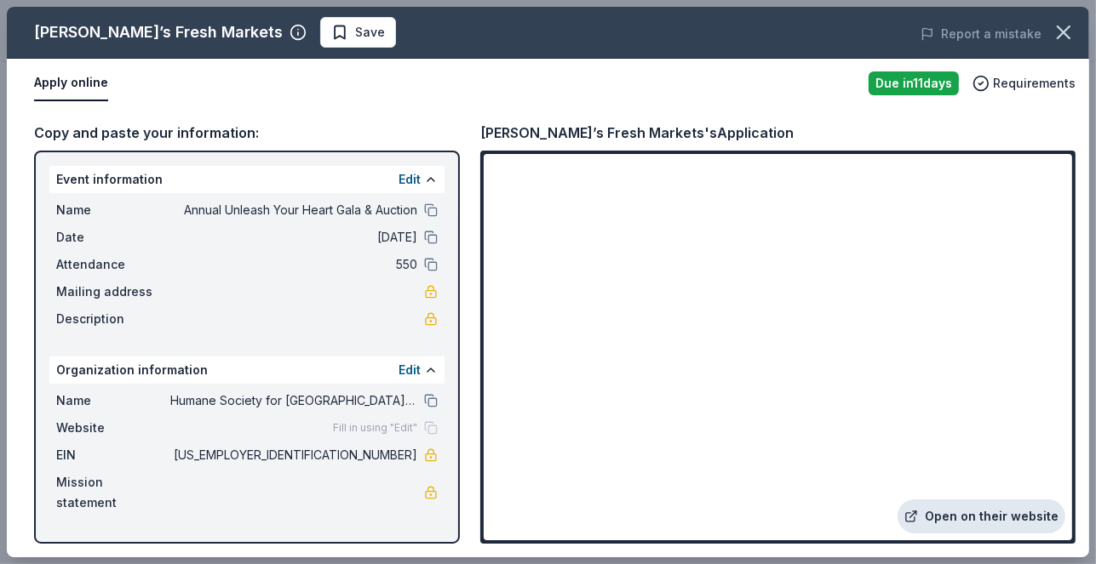
click at [960, 518] on link "Open on their website" at bounding box center [981, 517] width 168 height 34
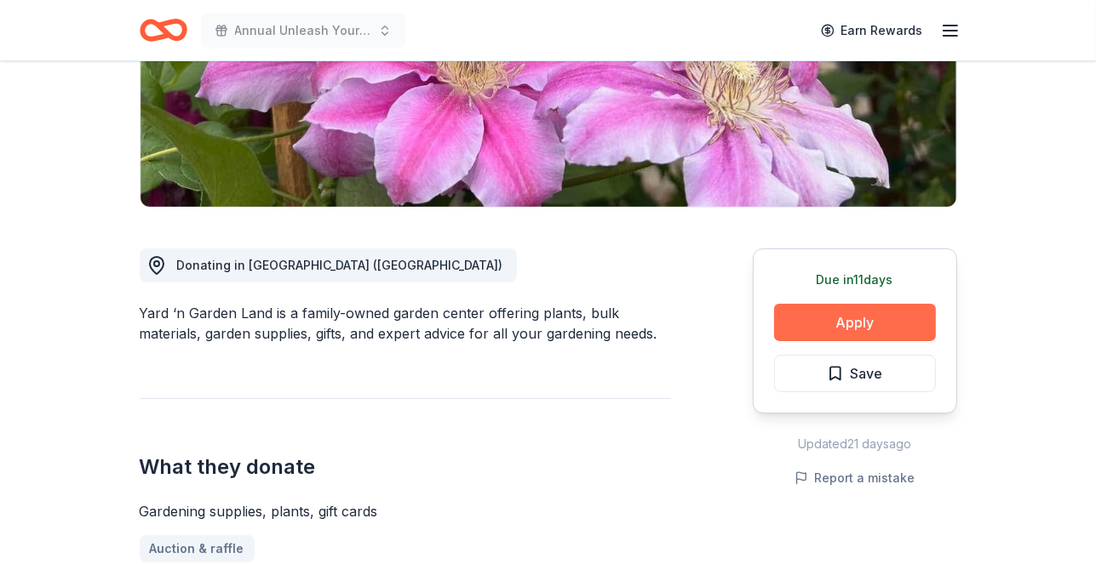
scroll to position [319, 0]
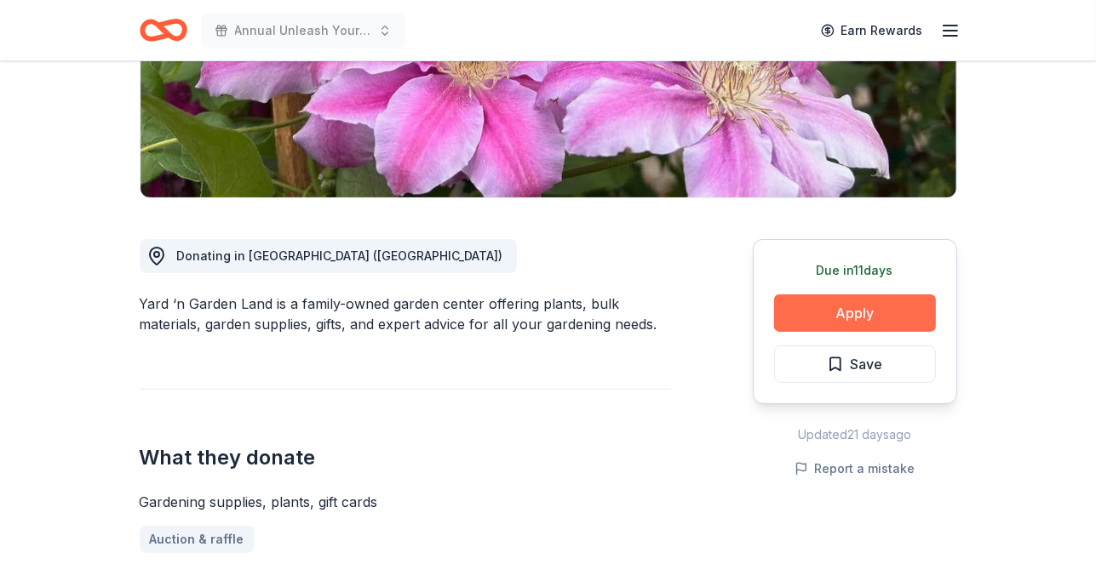
click at [833, 309] on button "Apply" at bounding box center [855, 313] width 162 height 37
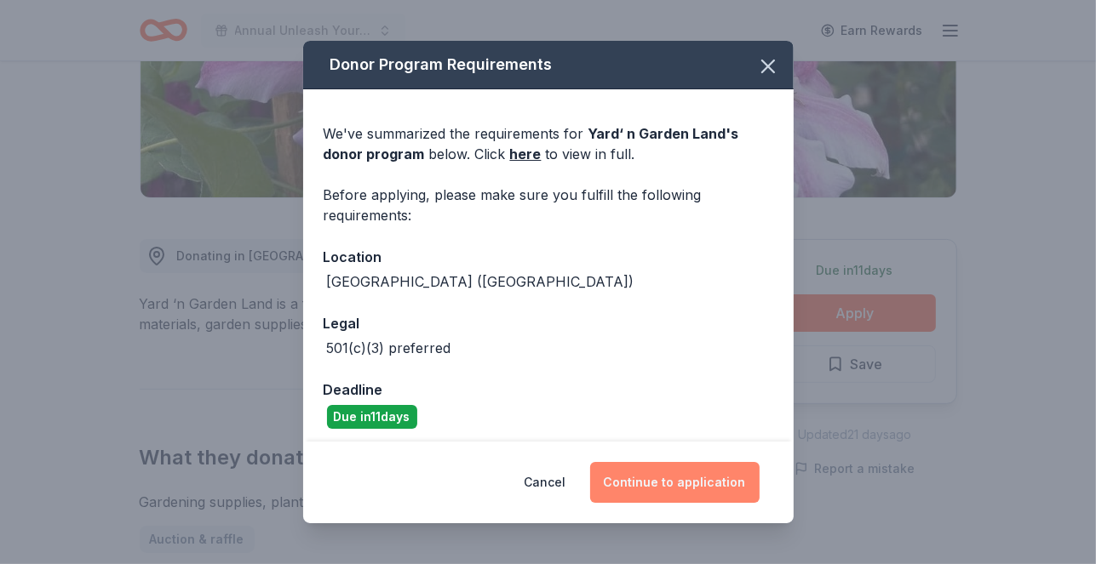
click at [672, 486] on button "Continue to application" at bounding box center [674, 482] width 169 height 41
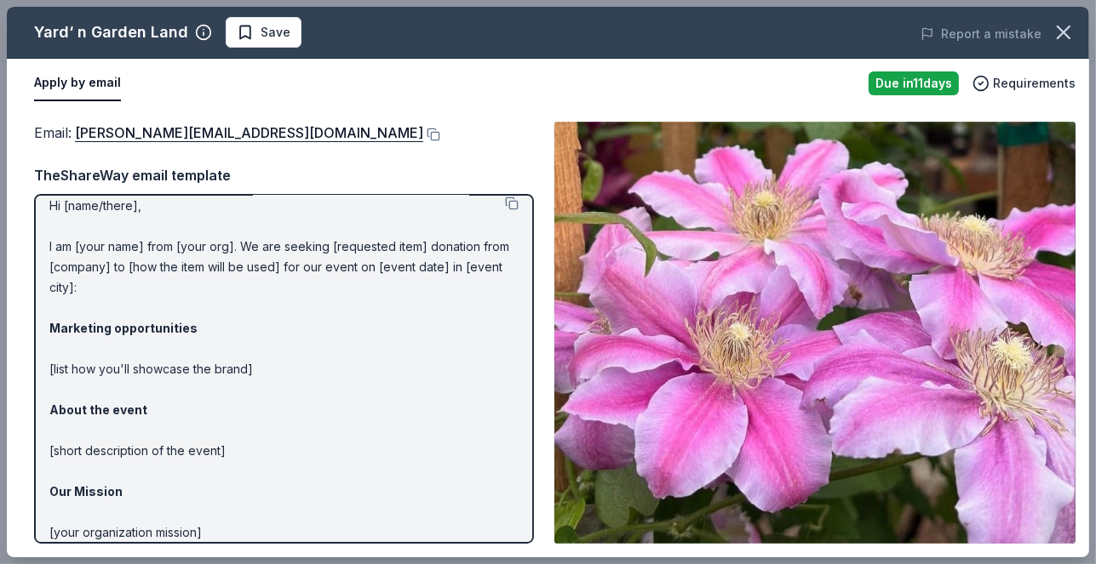
scroll to position [0, 0]
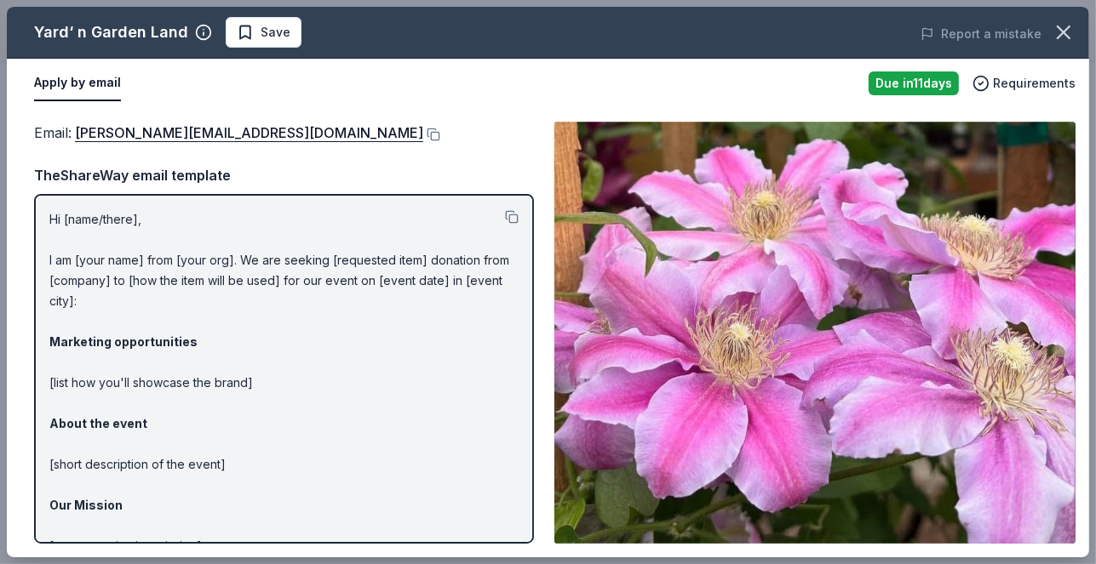
drag, startPoint x: 50, startPoint y: 218, endPoint x: 187, endPoint y: 420, distance: 243.9
click at [180, 414] on p "Hi [name/there], I am [your name] from [your org]. We are seeking [requested it…" at bounding box center [283, 433] width 469 height 449
click at [510, 215] on button at bounding box center [512, 217] width 14 height 14
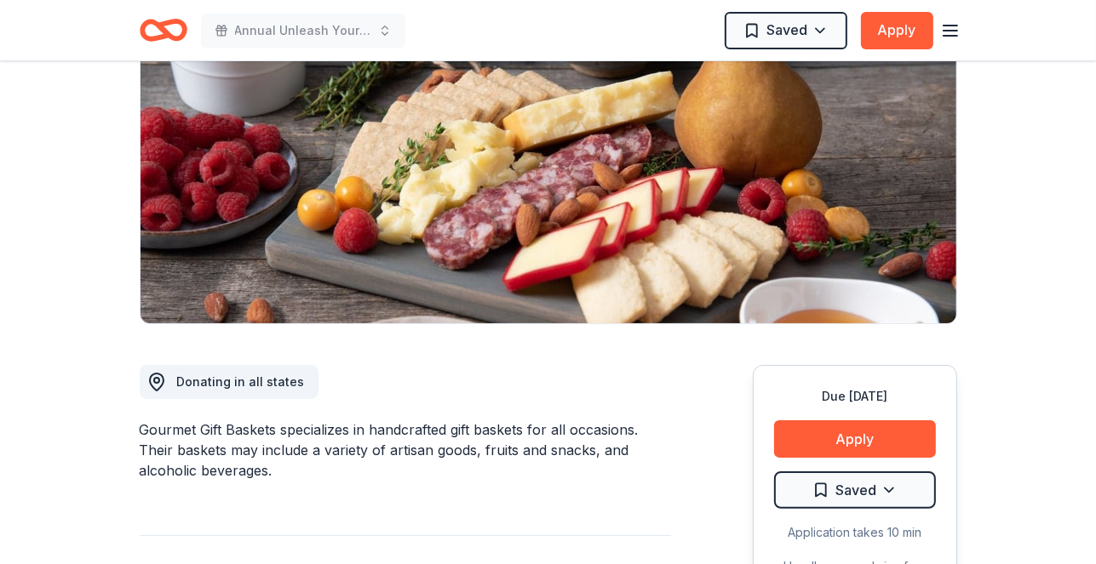
scroll to position [197, 0]
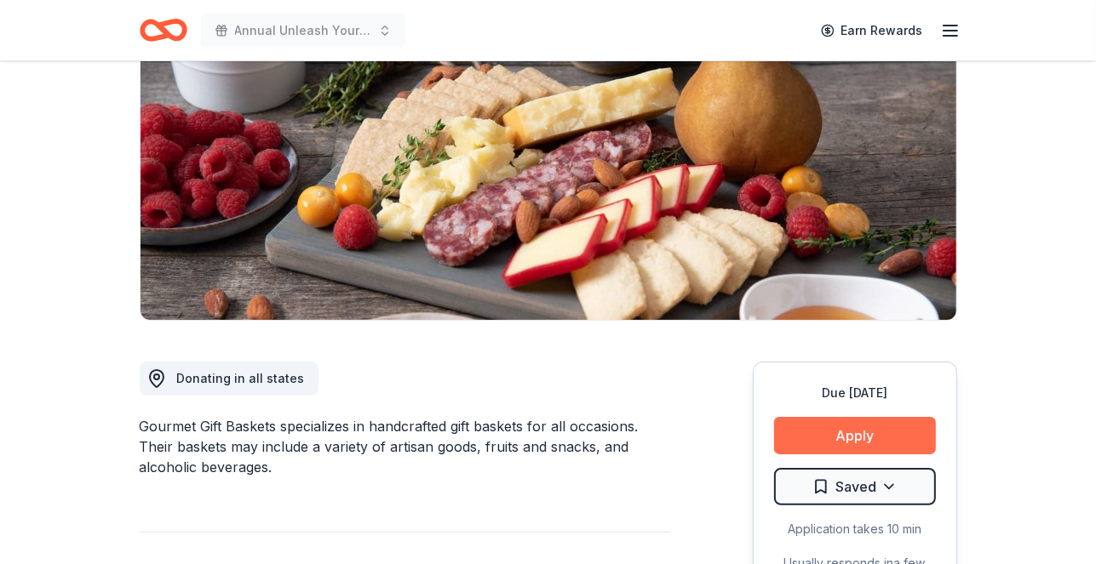
click at [845, 449] on button "Apply" at bounding box center [855, 435] width 162 height 37
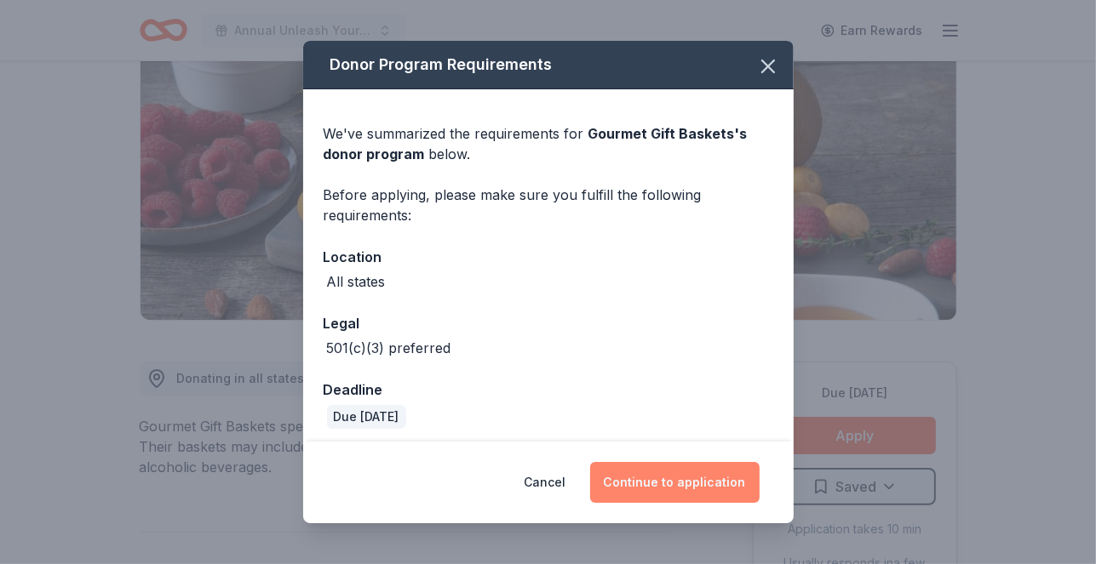
click at [657, 484] on button "Continue to application" at bounding box center [674, 482] width 169 height 41
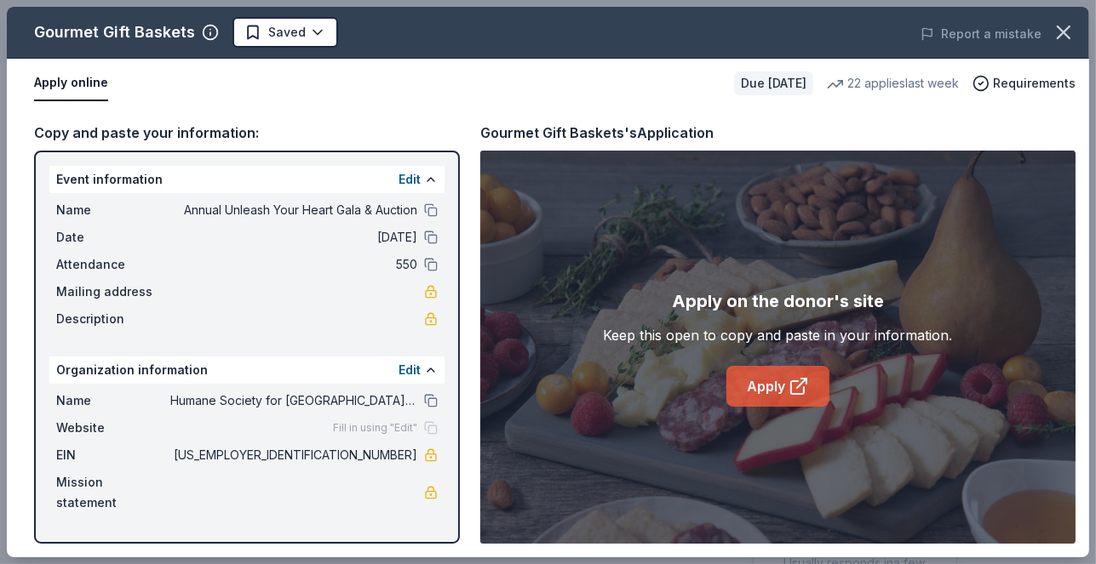
click at [776, 392] on link "Apply" at bounding box center [777, 386] width 103 height 41
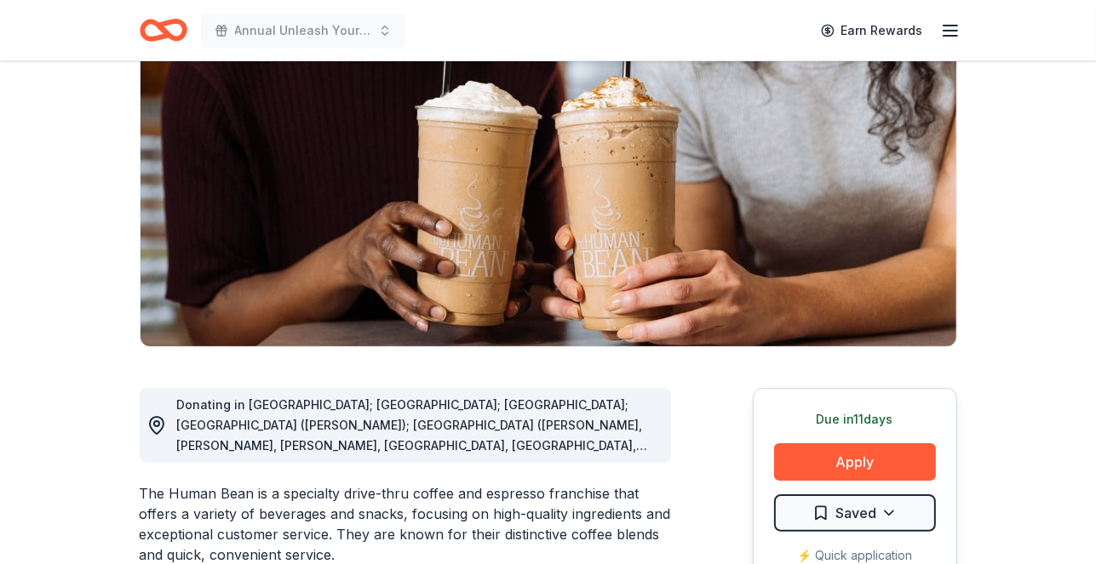
scroll to position [177, 0]
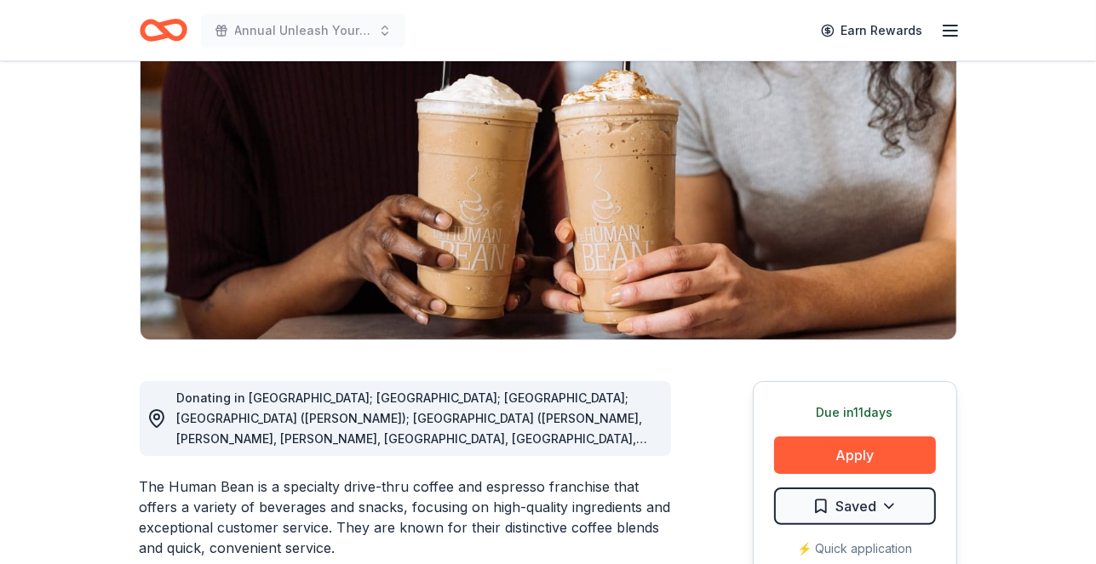
click at [650, 432] on div "Donating in [GEOGRAPHIC_DATA]; [GEOGRAPHIC_DATA]; [GEOGRAPHIC_DATA]; [GEOGRAPHI…" at bounding box center [417, 418] width 480 height 61
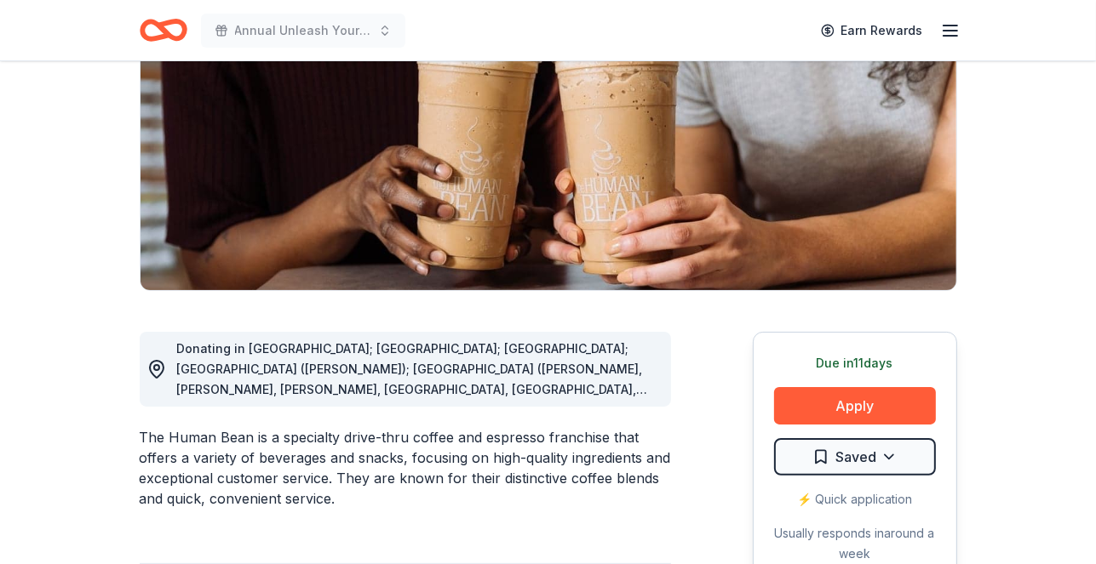
scroll to position [286, 0]
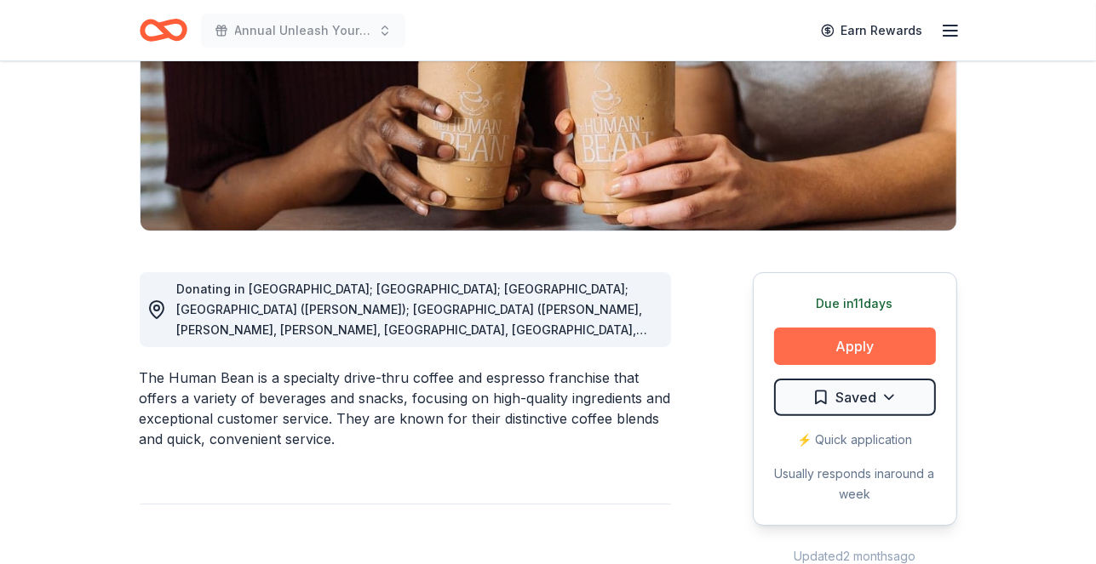
click at [798, 343] on button "Apply" at bounding box center [855, 346] width 162 height 37
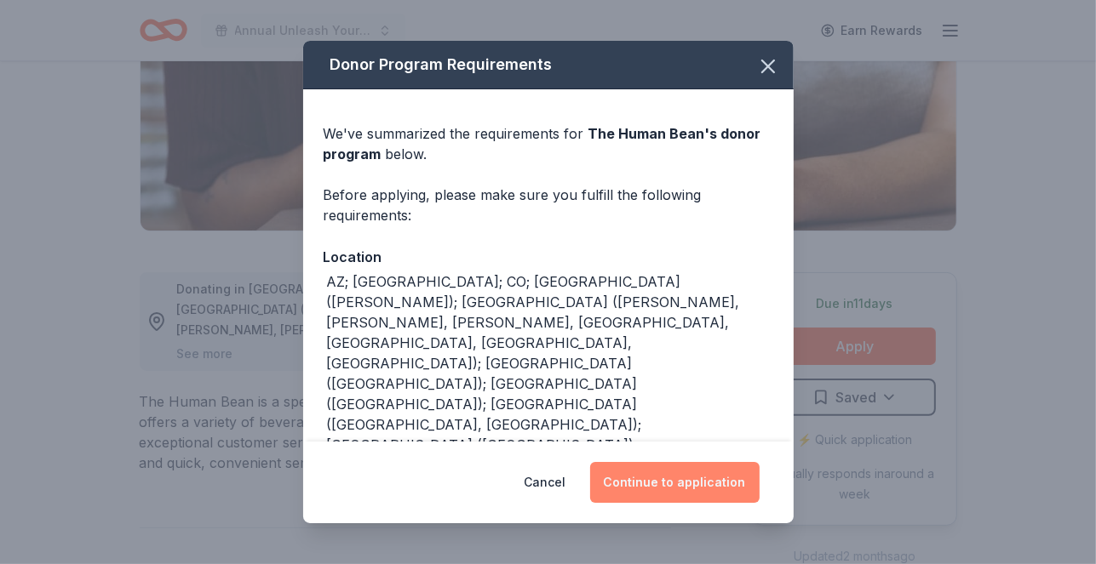
click at [683, 489] on button "Continue to application" at bounding box center [674, 482] width 169 height 41
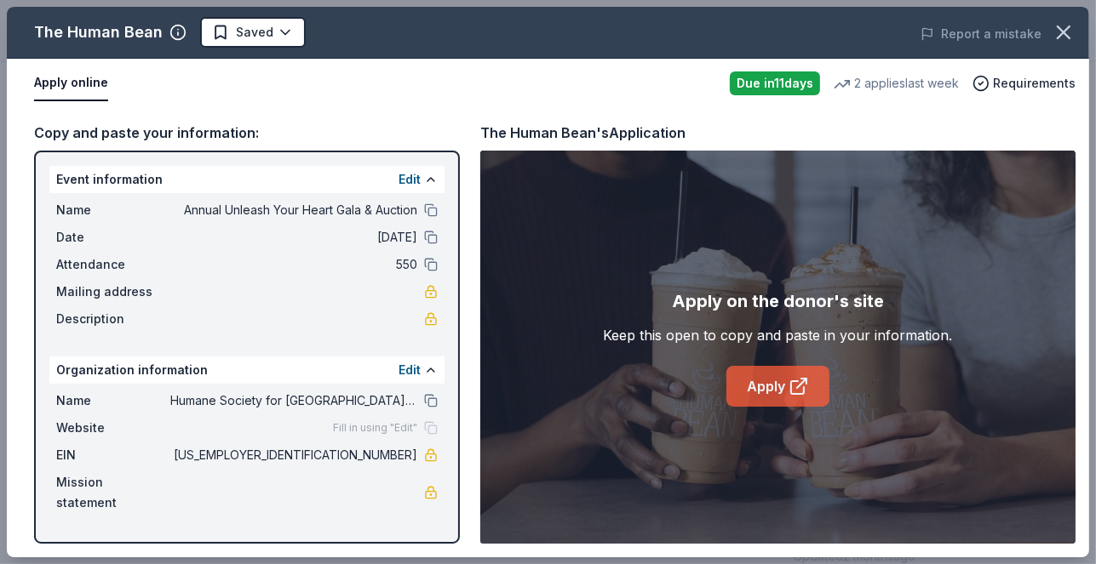
click at [767, 386] on link "Apply" at bounding box center [777, 386] width 103 height 41
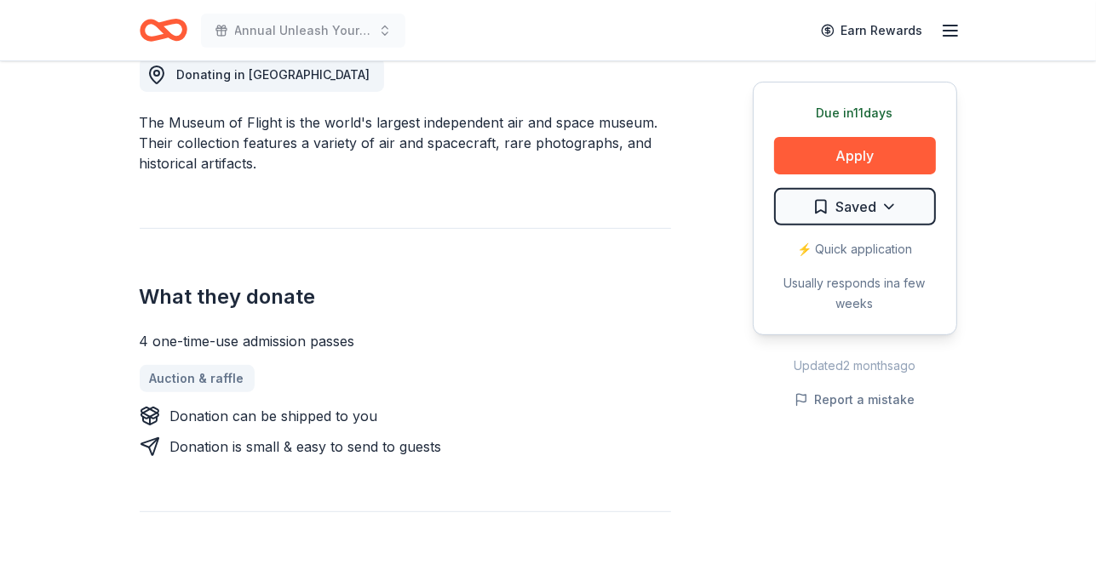
scroll to position [512, 0]
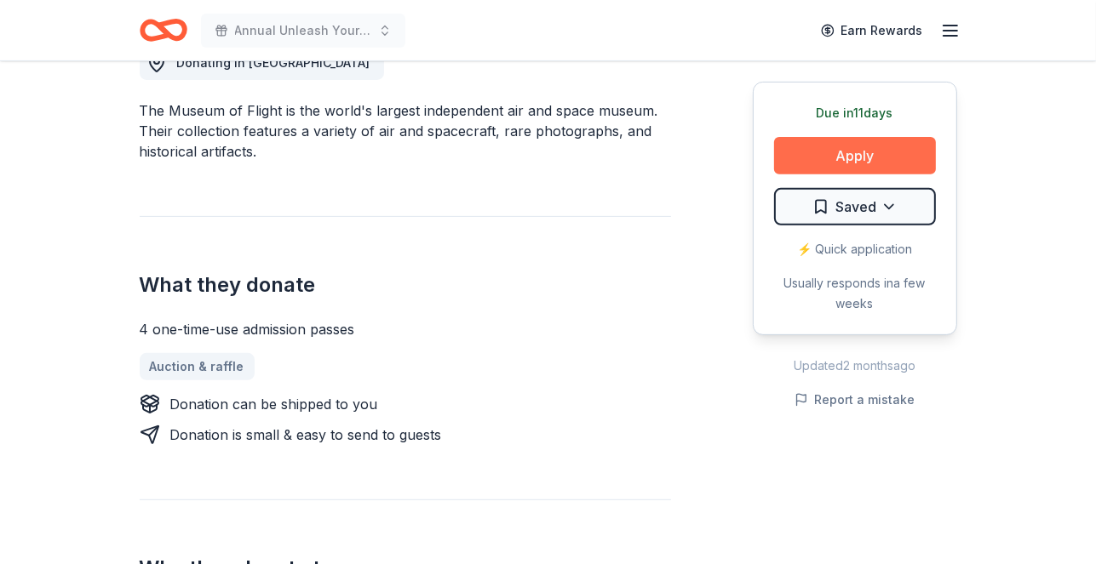
click at [806, 159] on button "Apply" at bounding box center [855, 155] width 162 height 37
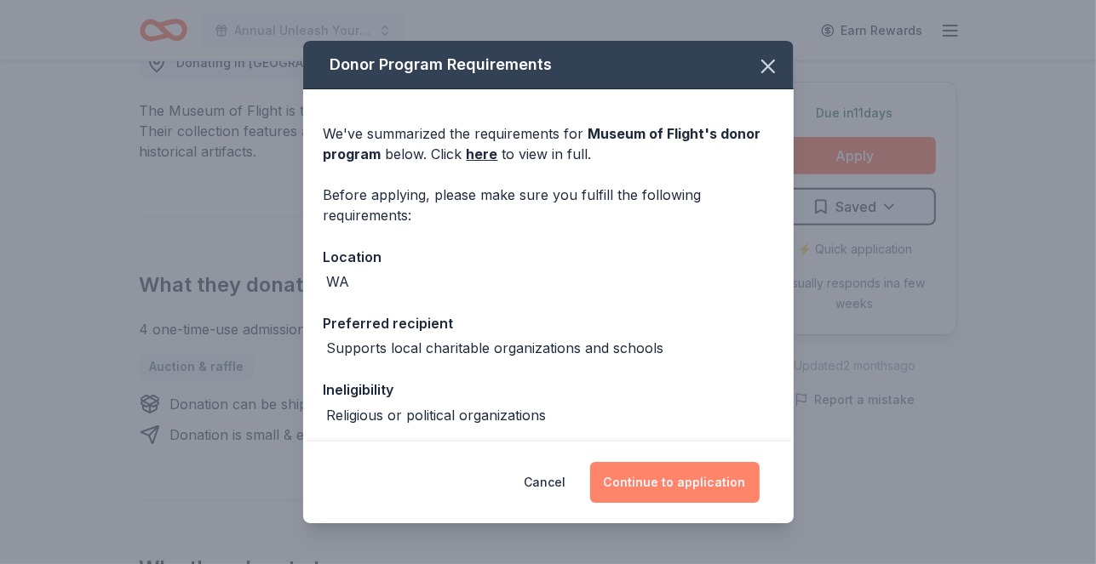
click at [672, 476] on button "Continue to application" at bounding box center [674, 482] width 169 height 41
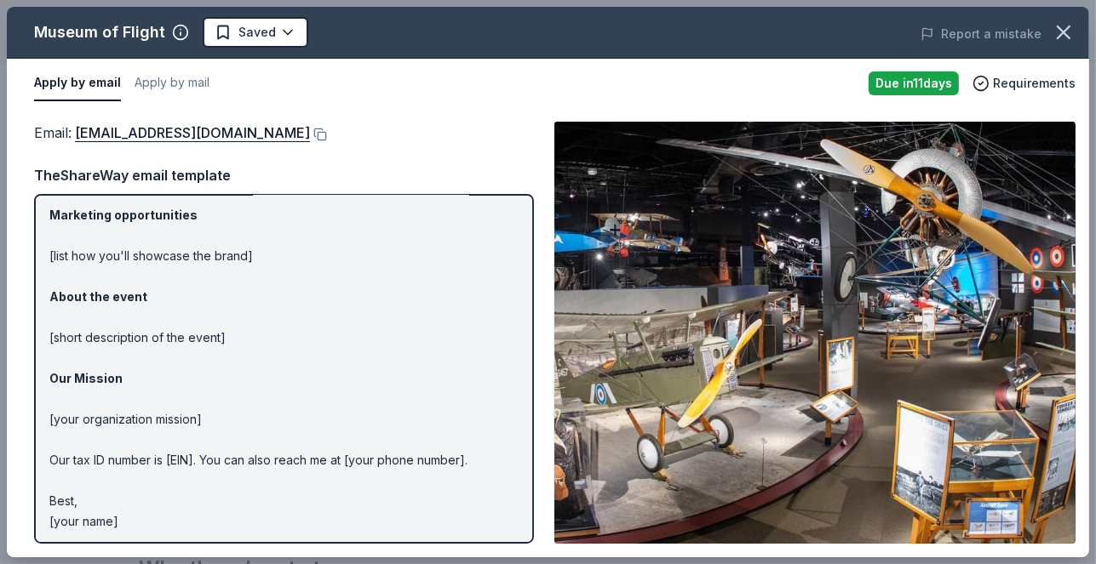
scroll to position [129, 0]
drag, startPoint x: 317, startPoint y: 140, endPoint x: 292, endPoint y: 142, distance: 24.7
click at [292, 142] on div "Email : PassDonations@museumofflight.org" at bounding box center [284, 133] width 500 height 22
click at [323, 134] on button at bounding box center [318, 135] width 17 height 14
click at [1061, 36] on icon "button" at bounding box center [1063, 32] width 24 height 24
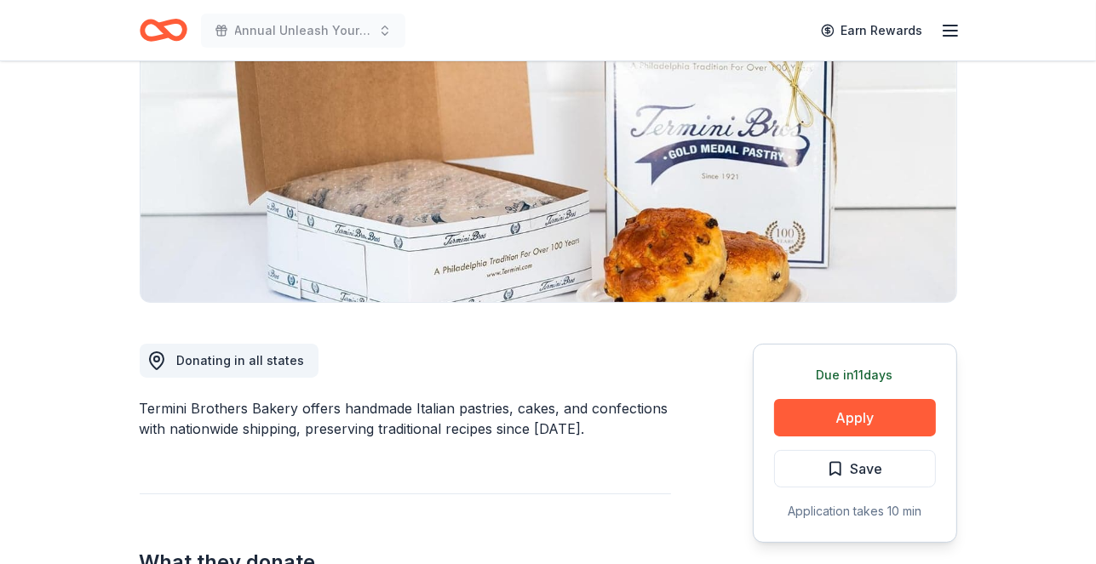
scroll to position [255, 0]
